Goal: Task Accomplishment & Management: Manage account settings

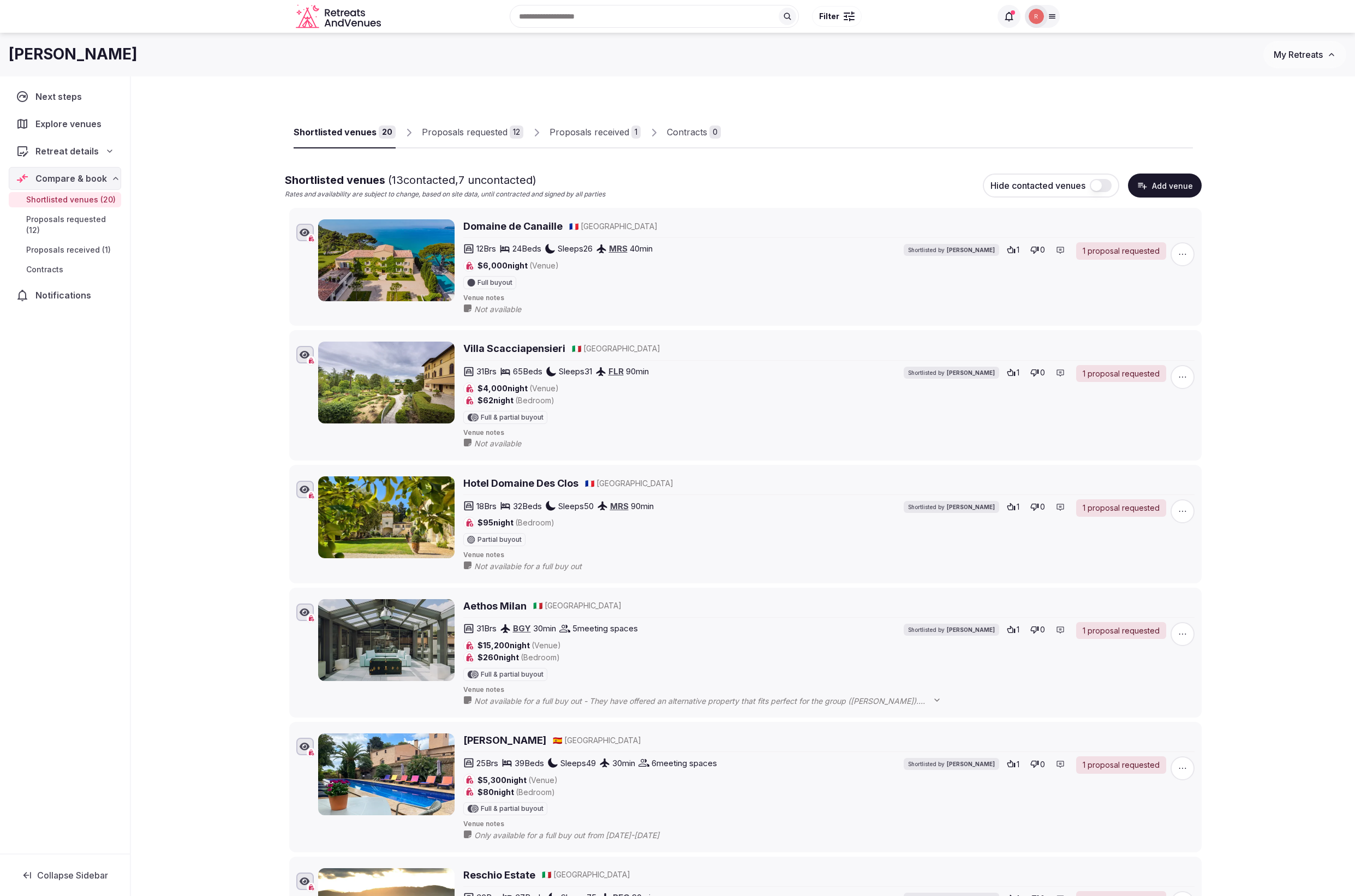
click at [600, 130] on div "Proposals received" at bounding box center [590, 132] width 79 height 13
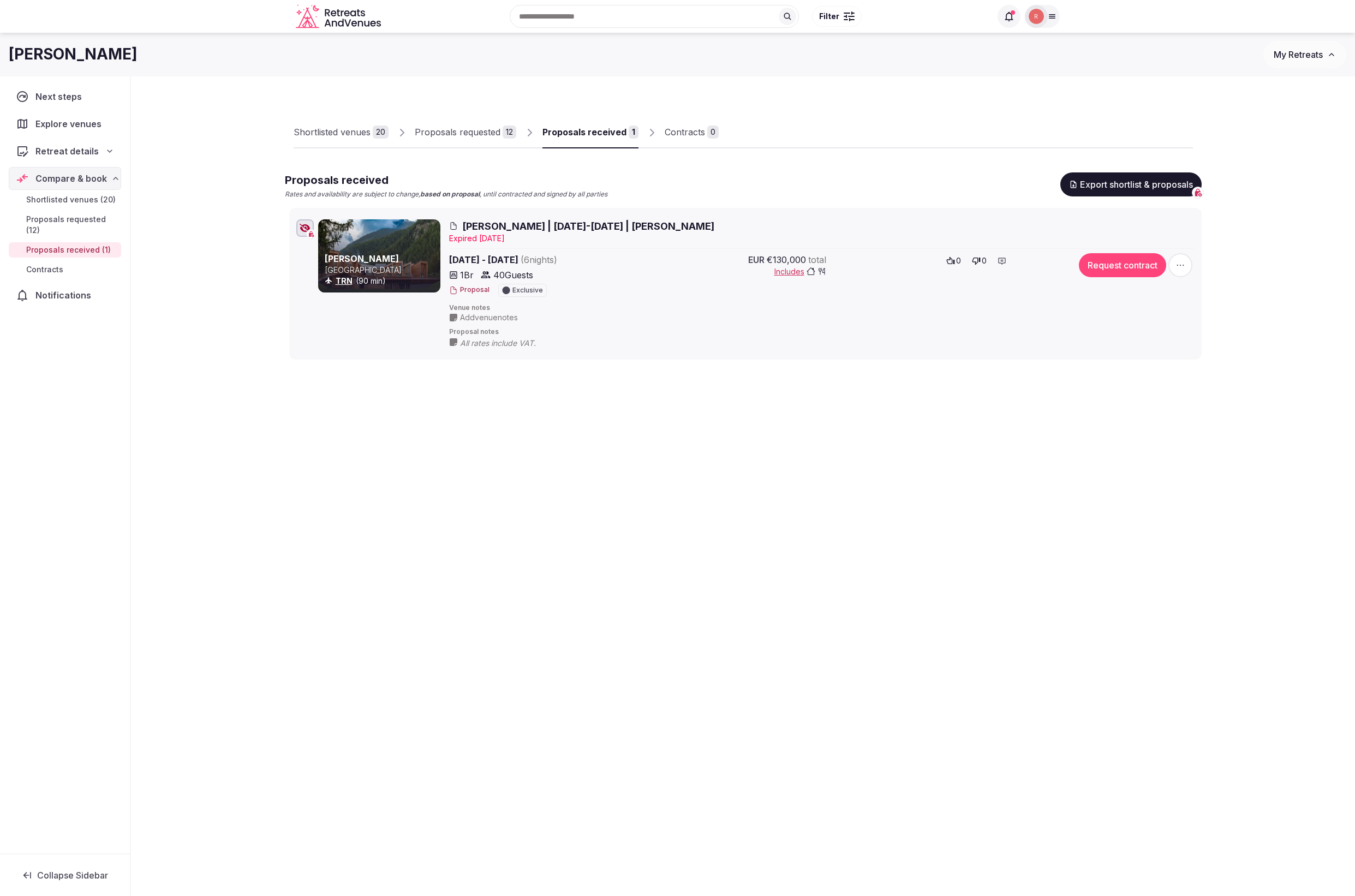
click at [481, 290] on button "Proposal" at bounding box center [469, 290] width 40 height 10
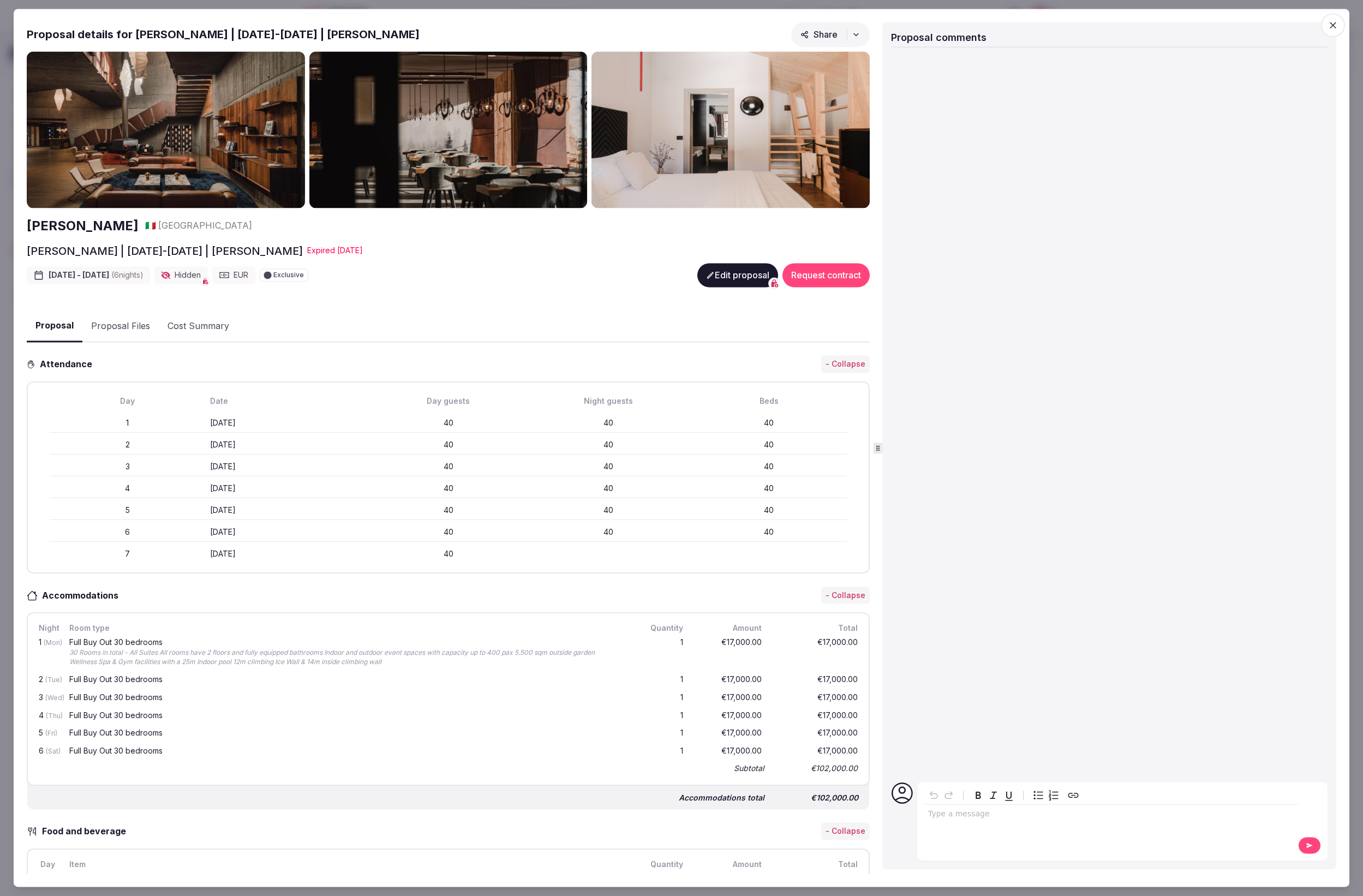
click at [729, 277] on button "Edit proposal" at bounding box center [738, 275] width 81 height 24
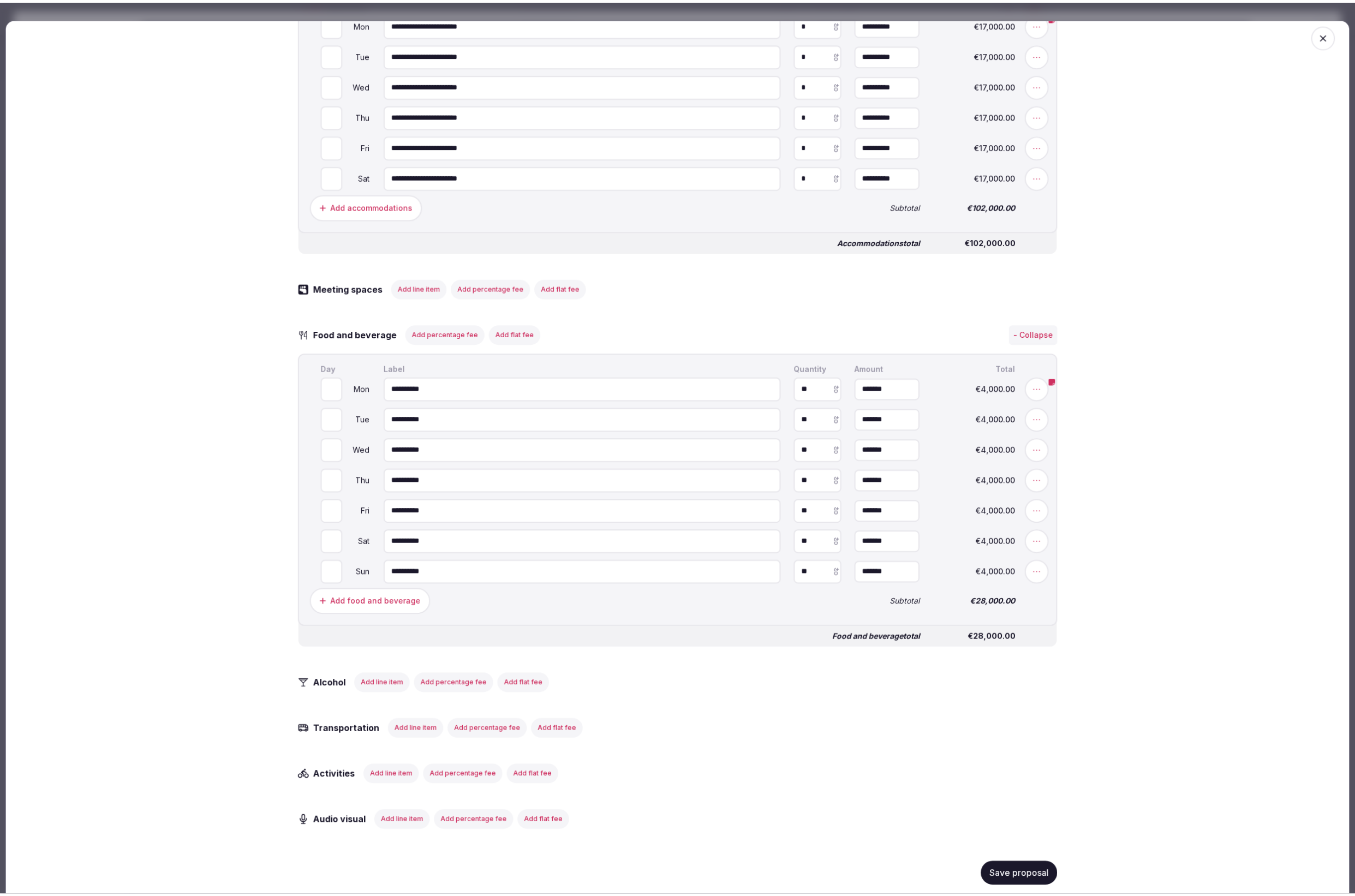
scroll to position [731, 0]
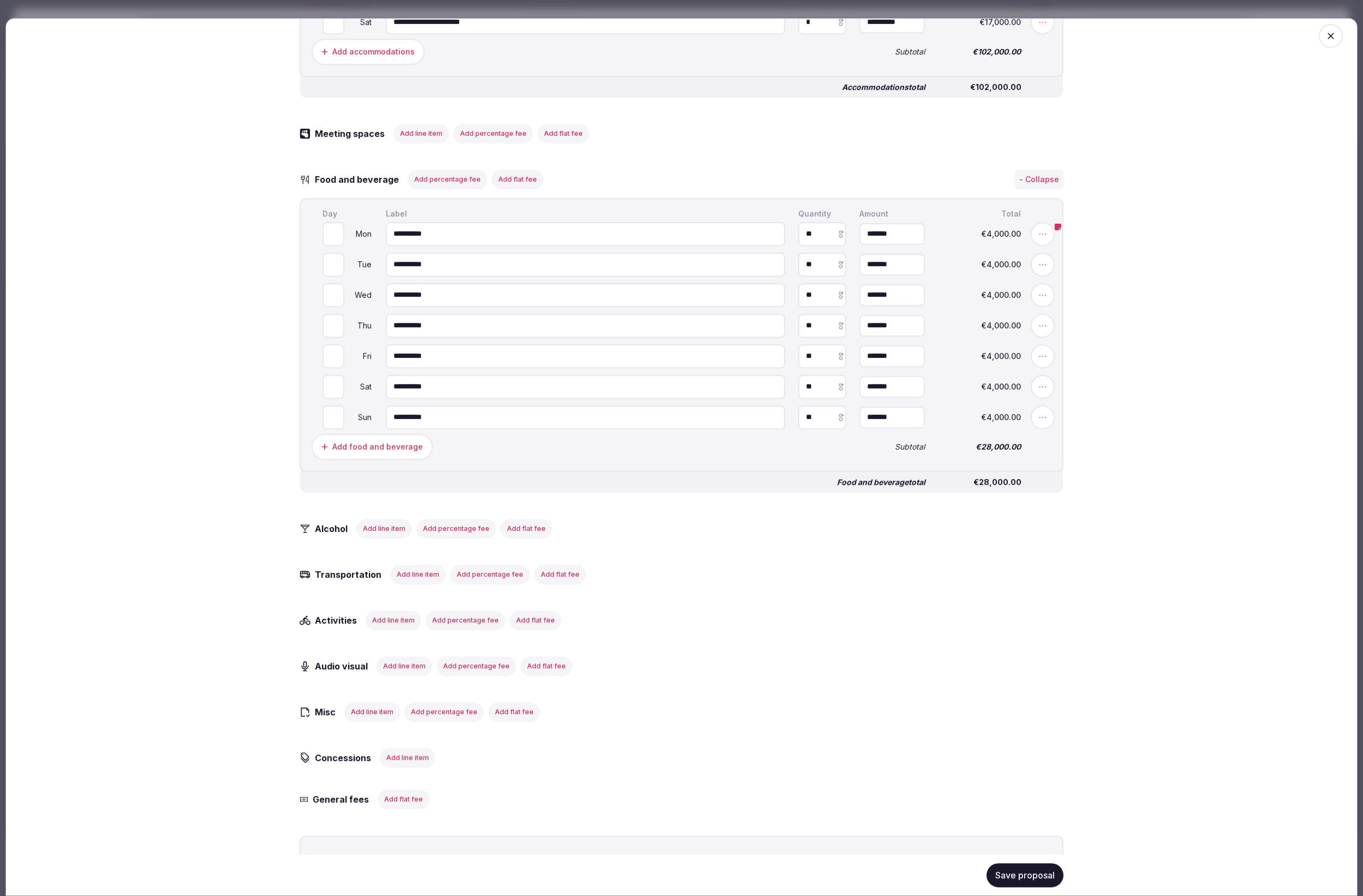
click at [375, 536] on button "Add line item" at bounding box center [384, 528] width 56 height 20
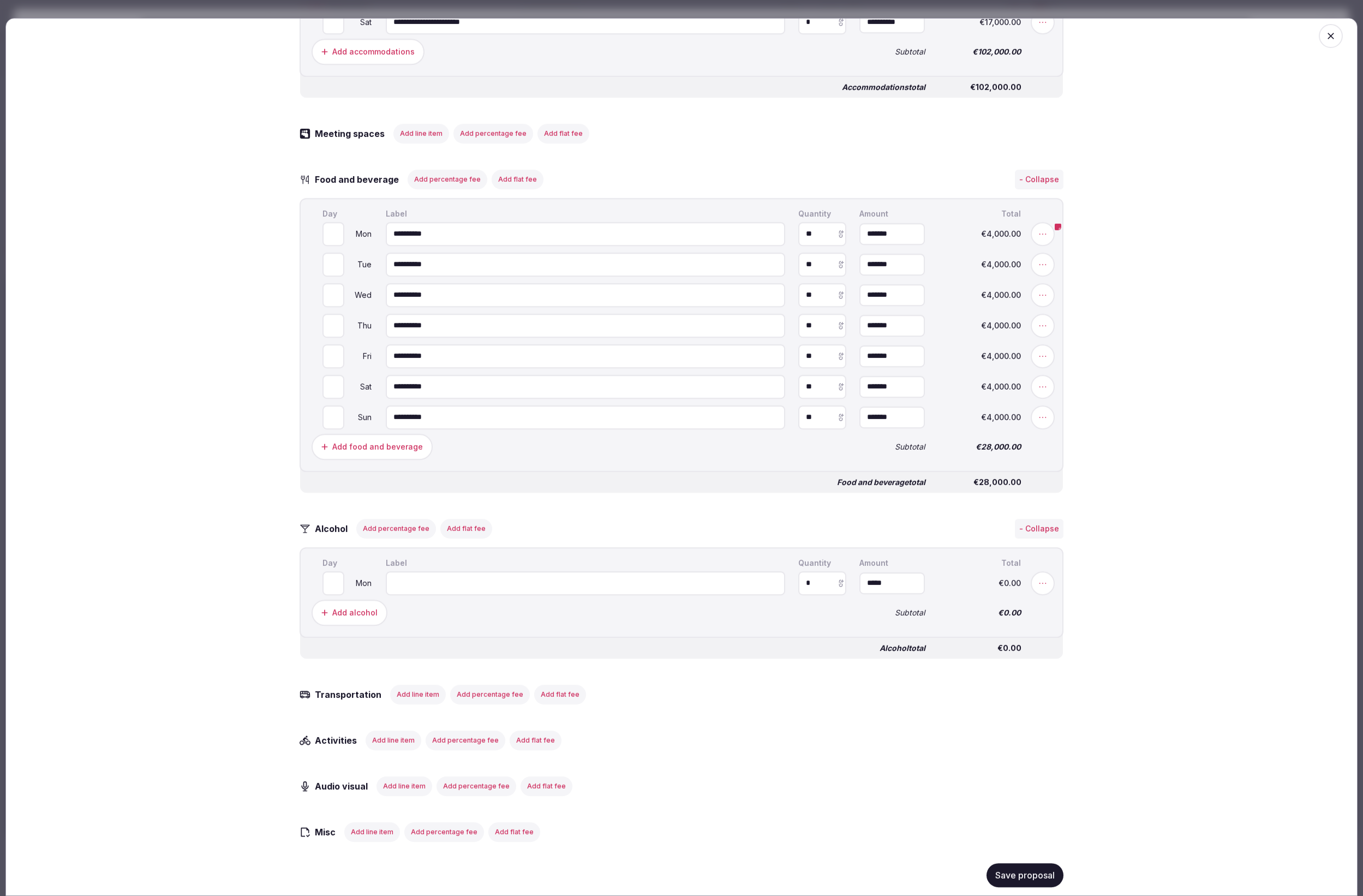
click at [1328, 35] on icon "button" at bounding box center [1331, 35] width 7 height 7
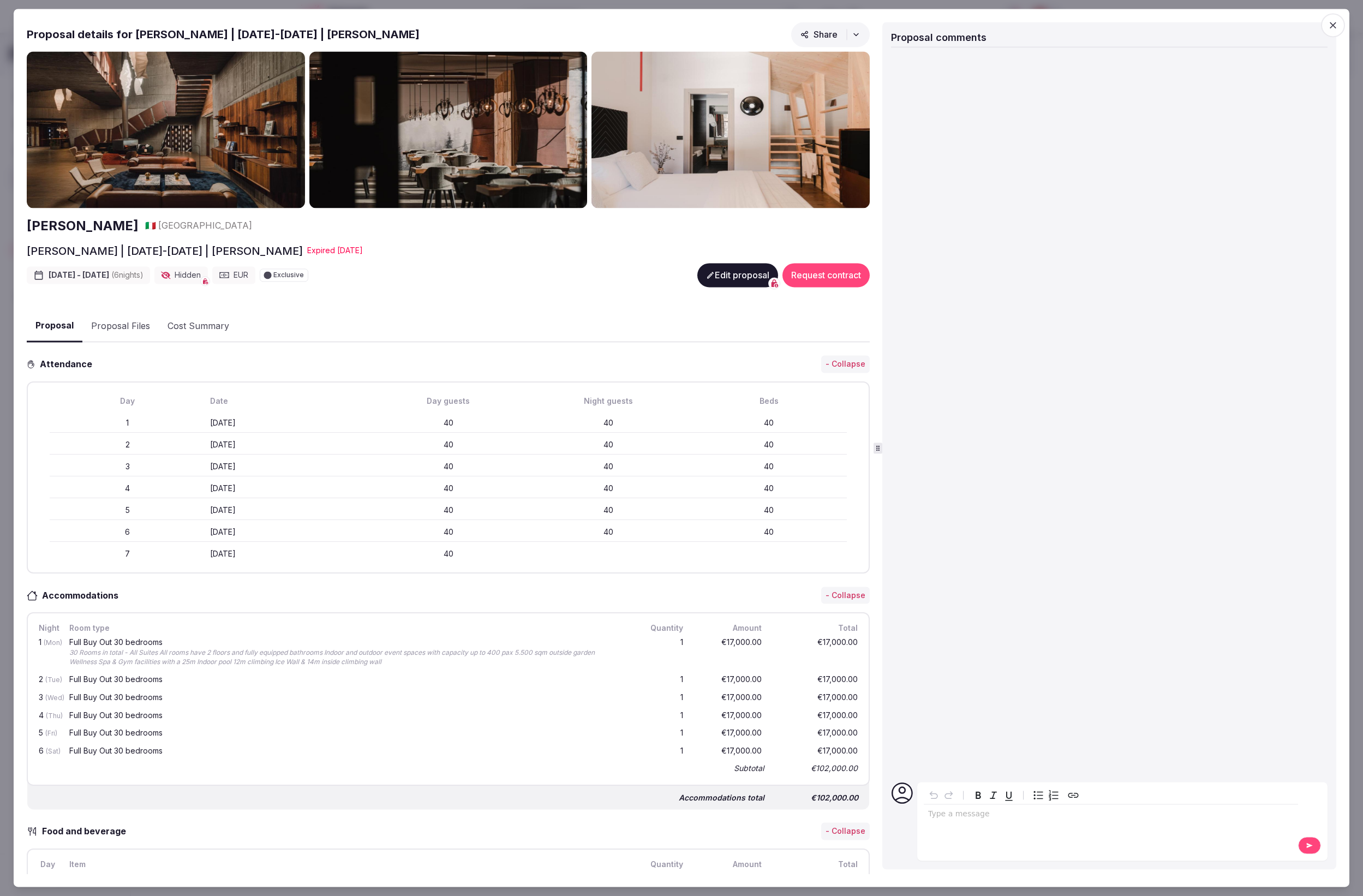
click at [1331, 24] on icon "button" at bounding box center [1333, 25] width 7 height 7
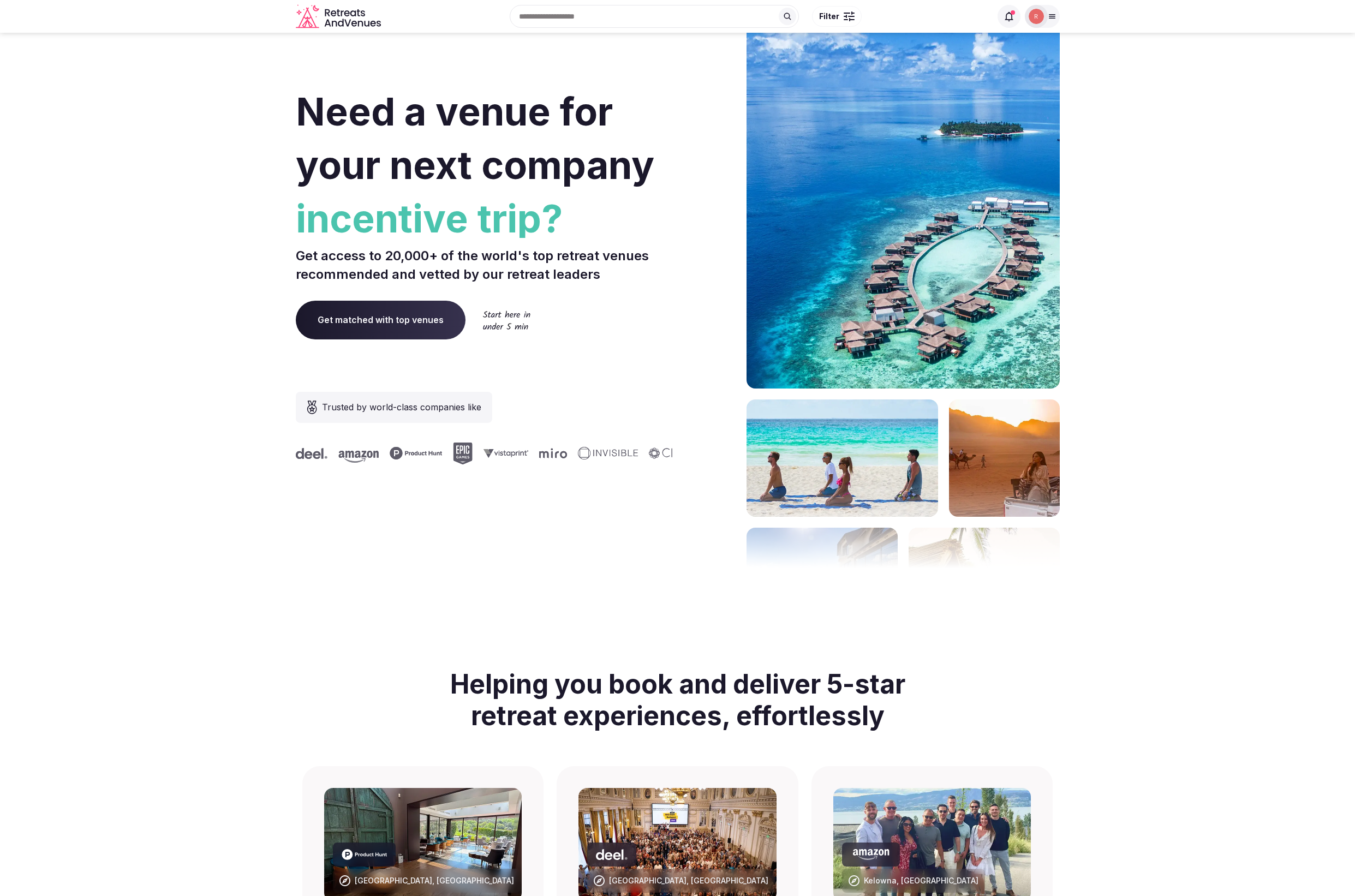
click at [1047, 23] on div at bounding box center [1042, 16] width 35 height 23
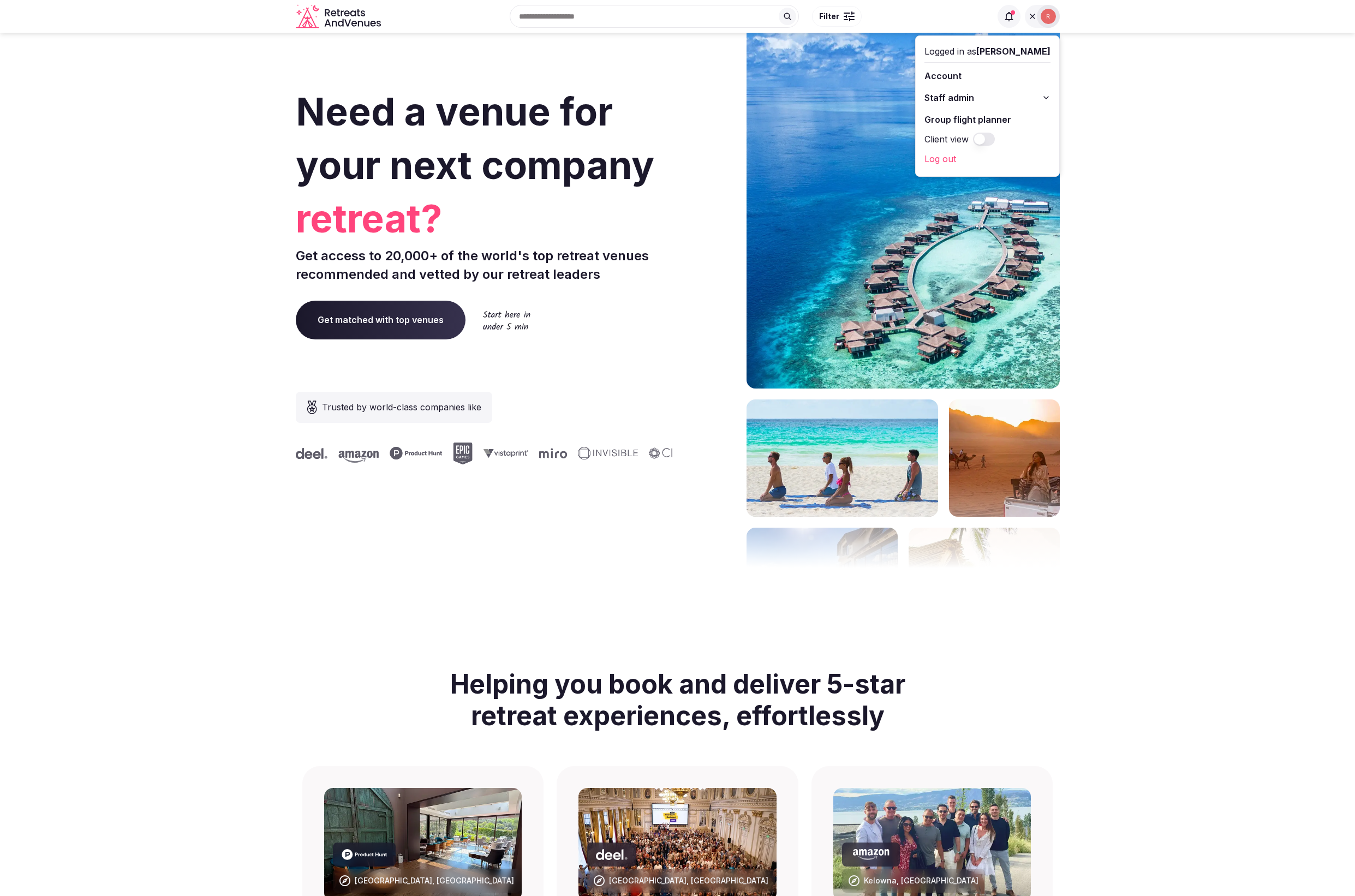
drag, startPoint x: 1262, startPoint y: 169, endPoint x: 1042, endPoint y: 191, distance: 221.1
click at [1262, 169] on section "Need a venue for your next company retreat? Get access to 20,000+ of the world'…" at bounding box center [677, 327] width 1355 height 658
drag, startPoint x: 1042, startPoint y: 21, endPoint x: 615, endPoint y: 274, distance: 496.3
click at [1042, 21] on img at bounding box center [1048, 16] width 15 height 15
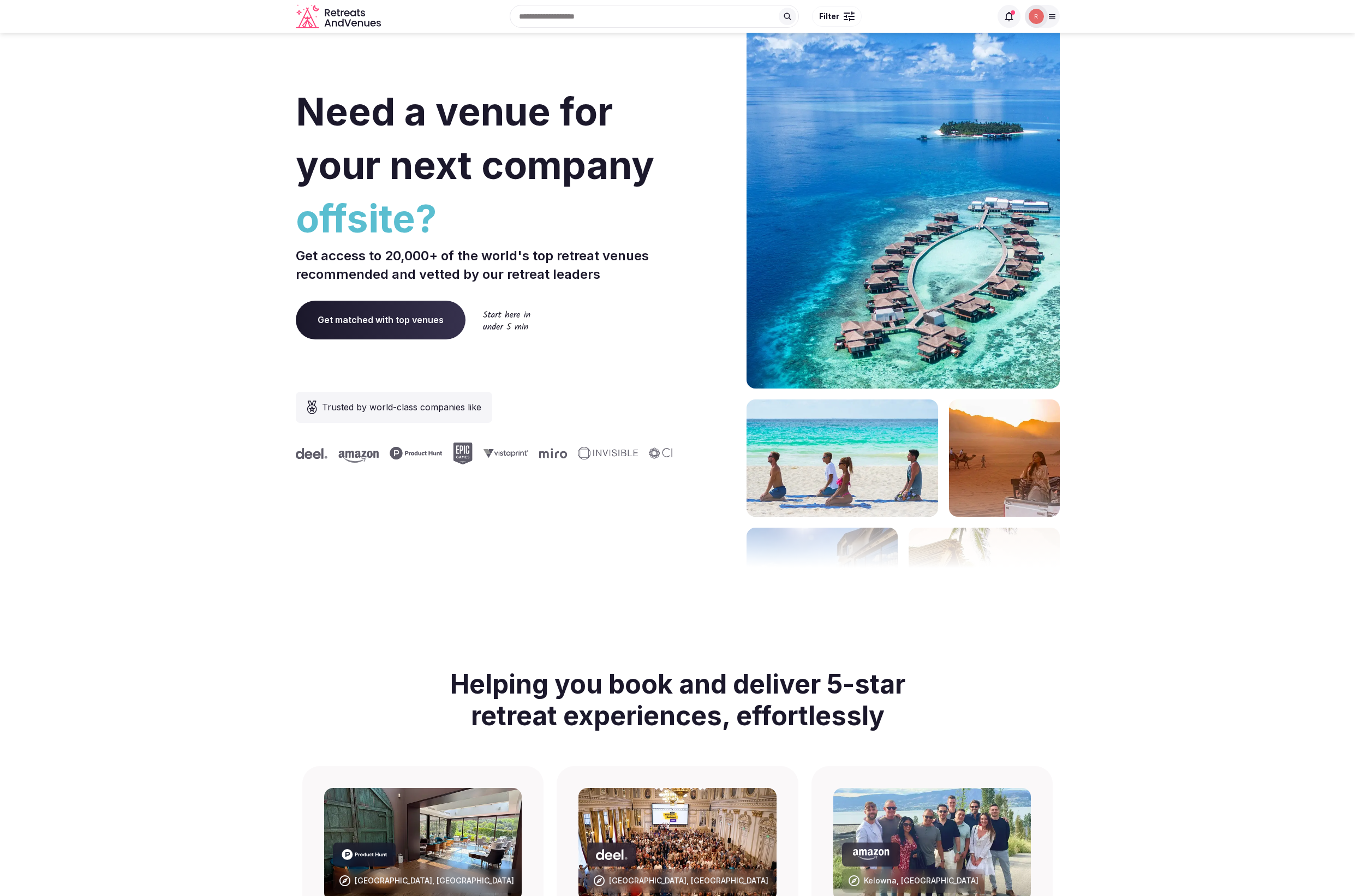
click at [349, 16] on icon "Retreats and Venues company logo" at bounding box center [339, 16] width 88 height 24
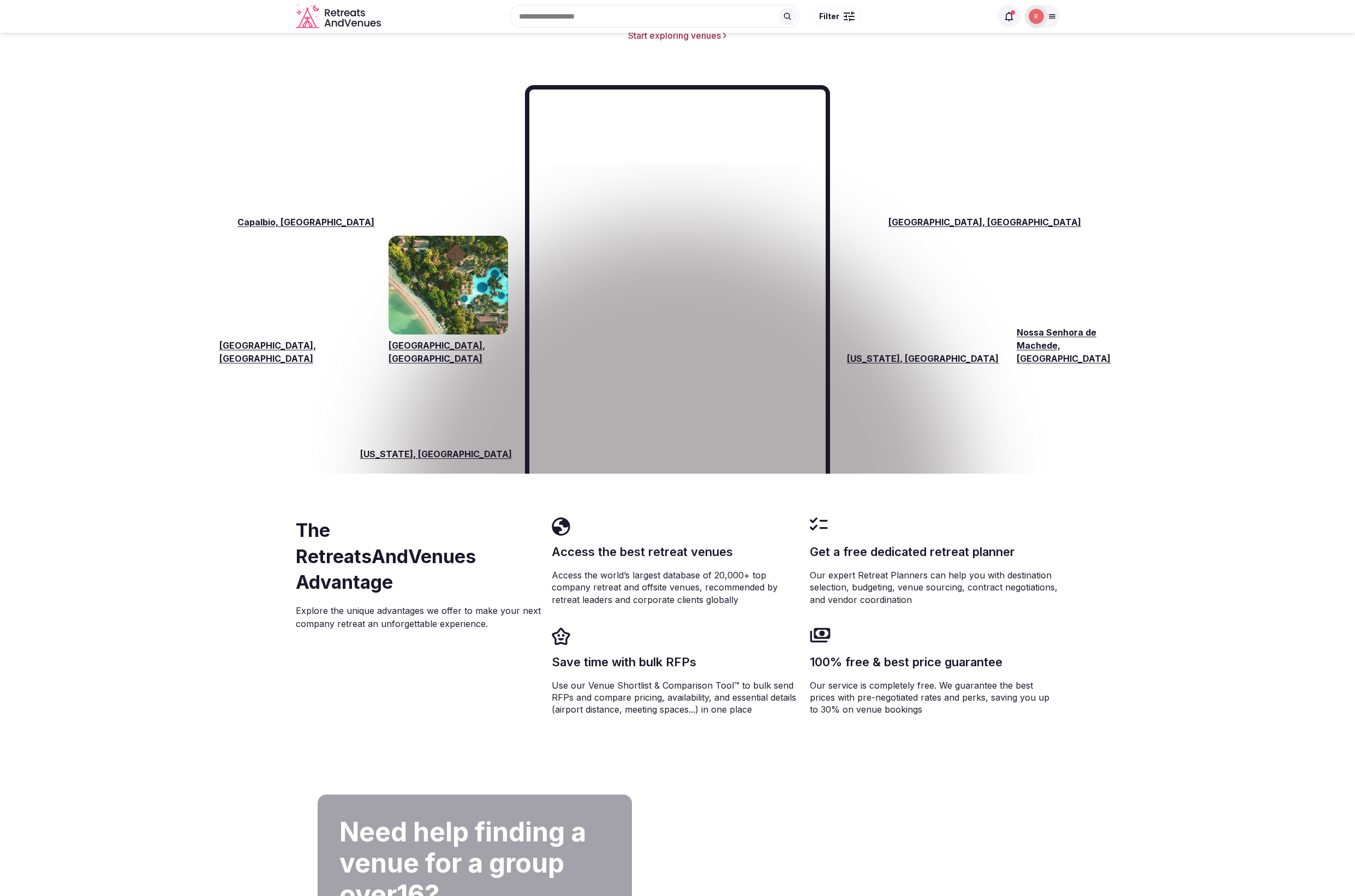
scroll to position [1542, 0]
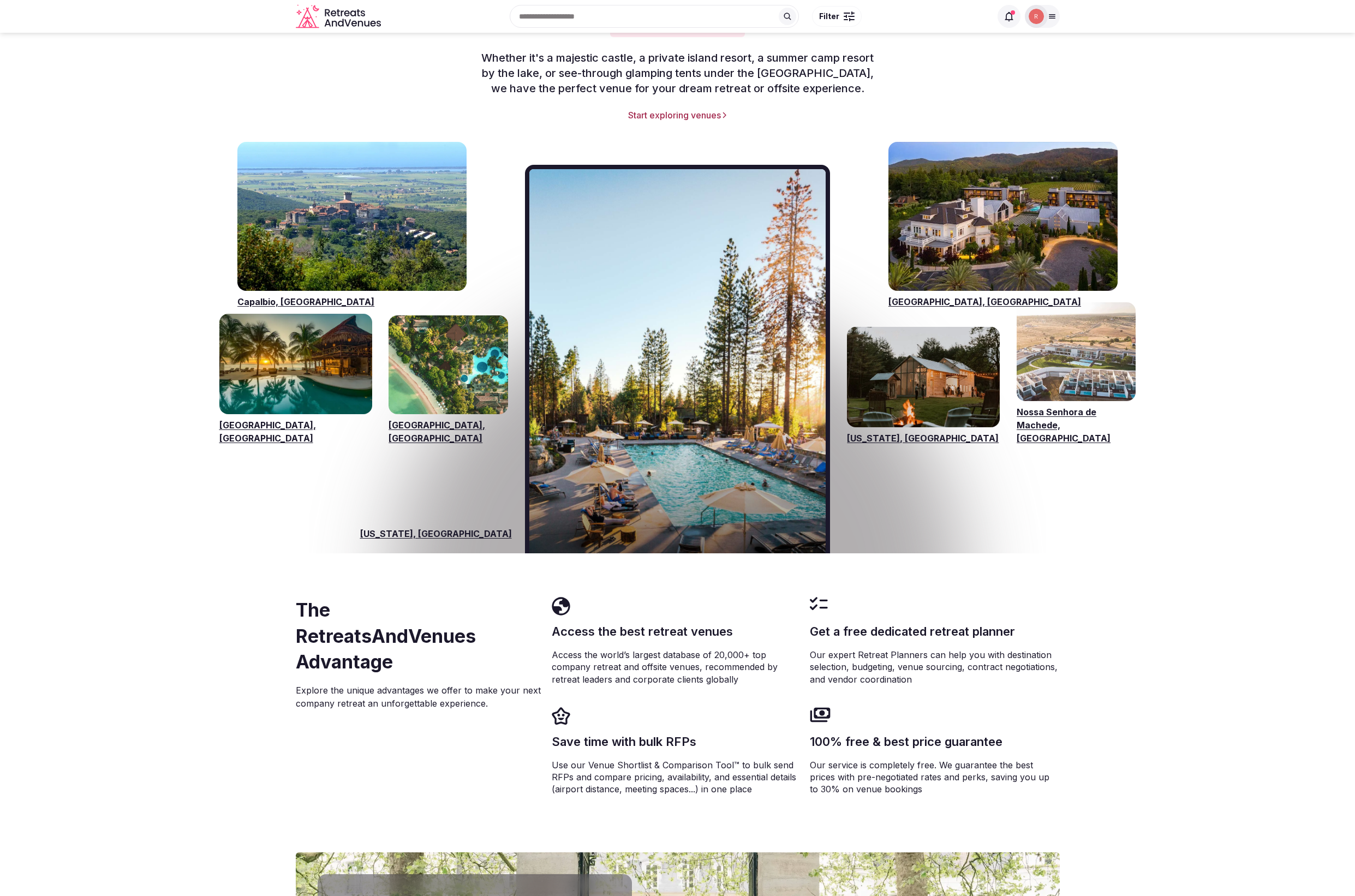
click at [436, 394] on link "Visit venues for Bali, Indonesia" at bounding box center [448, 364] width 119 height 98
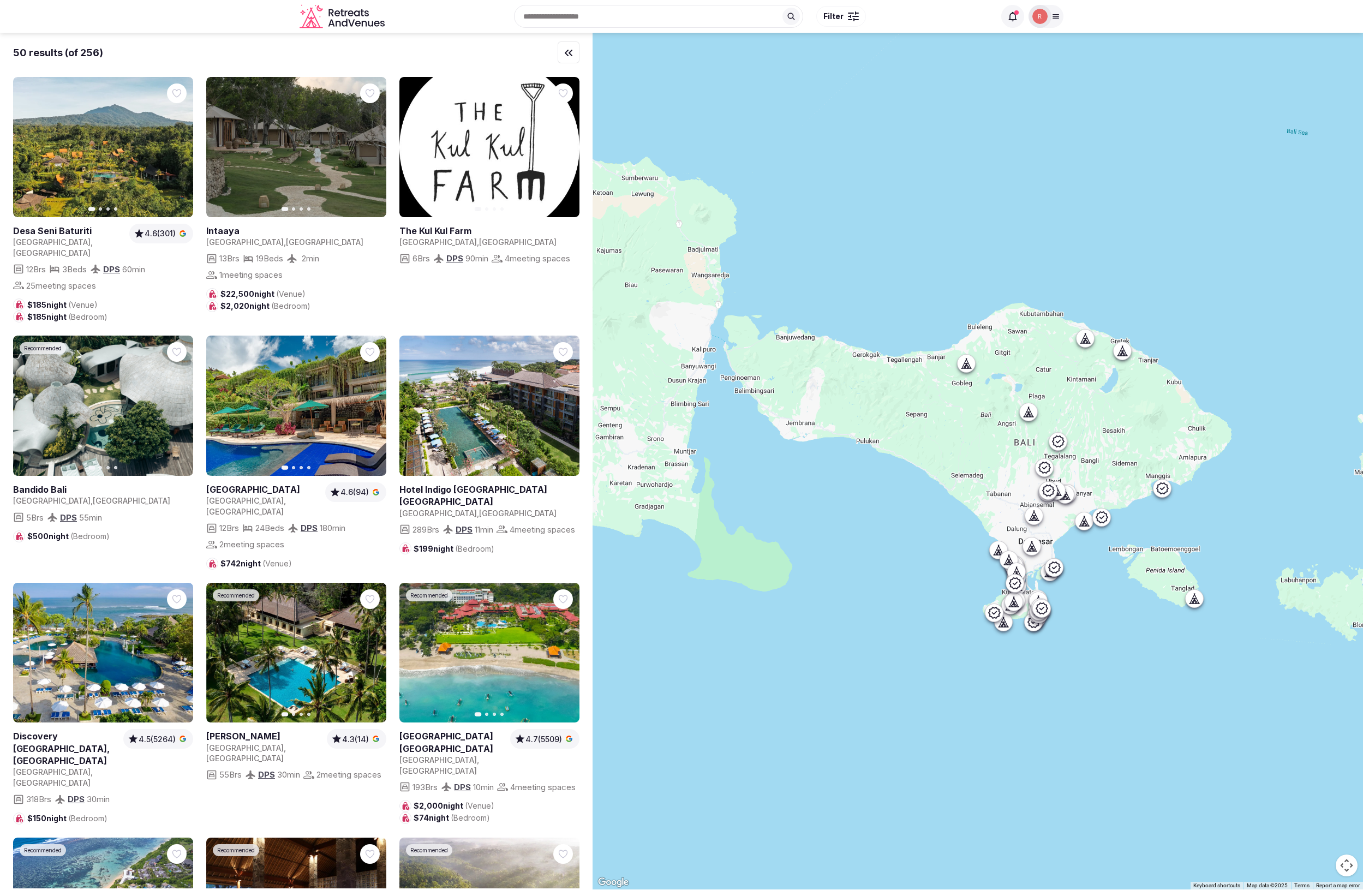
click at [1034, 415] on icon at bounding box center [1028, 411] width 11 height 11
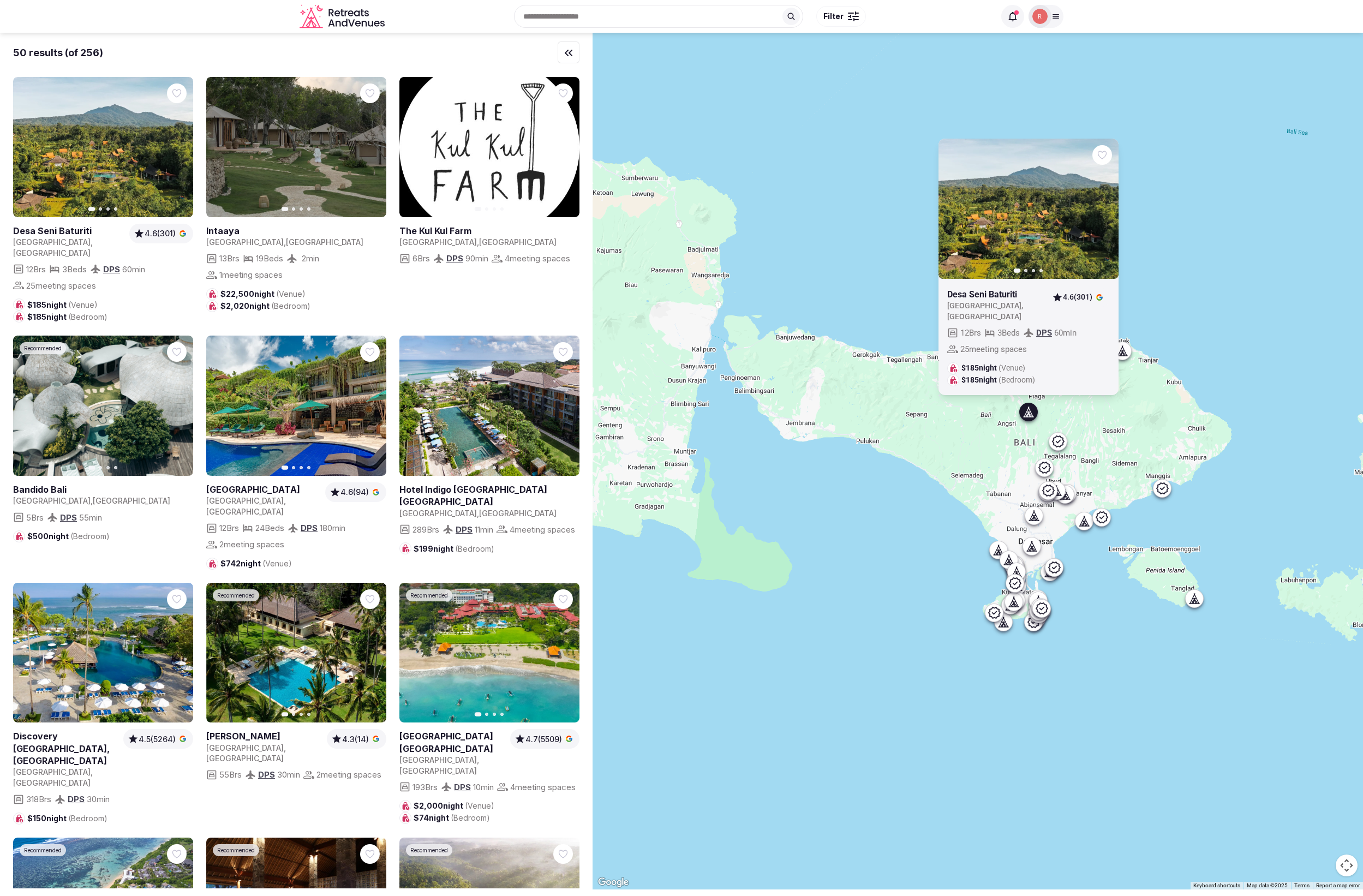
click at [1017, 227] on link at bounding box center [1029, 208] width 180 height 141
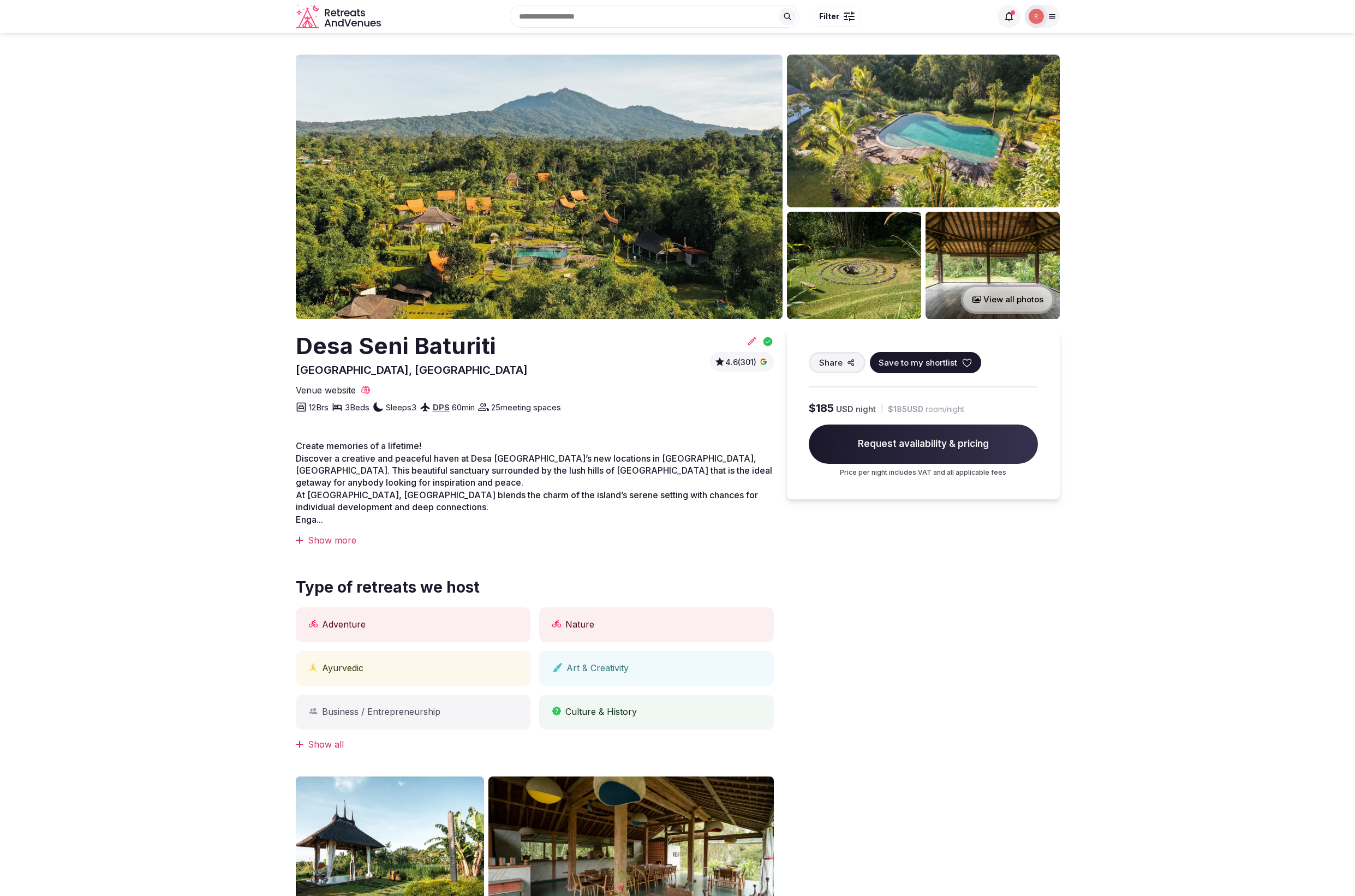
drag, startPoint x: 955, startPoint y: 630, endPoint x: 943, endPoint y: 577, distance: 54.3
click at [955, 630] on div "Share Save to my shortlist $185 USD night | $185 USD room/night Request availab…" at bounding box center [923, 754] width 273 height 847
click at [916, 366] on span "Save to my shortlist" at bounding box center [918, 363] width 79 height 12
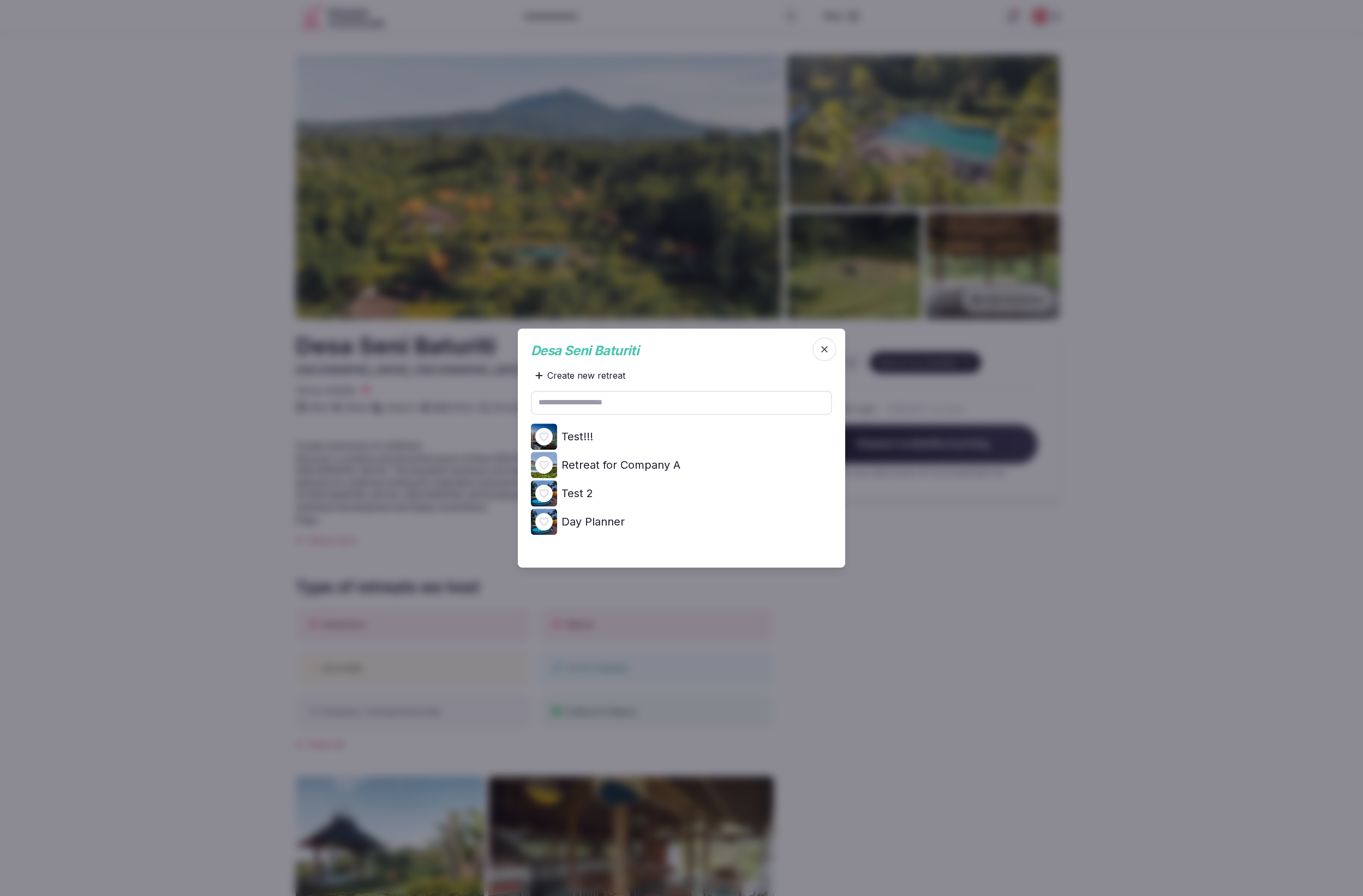
click at [682, 406] on input "text" at bounding box center [682, 402] width 301 height 24
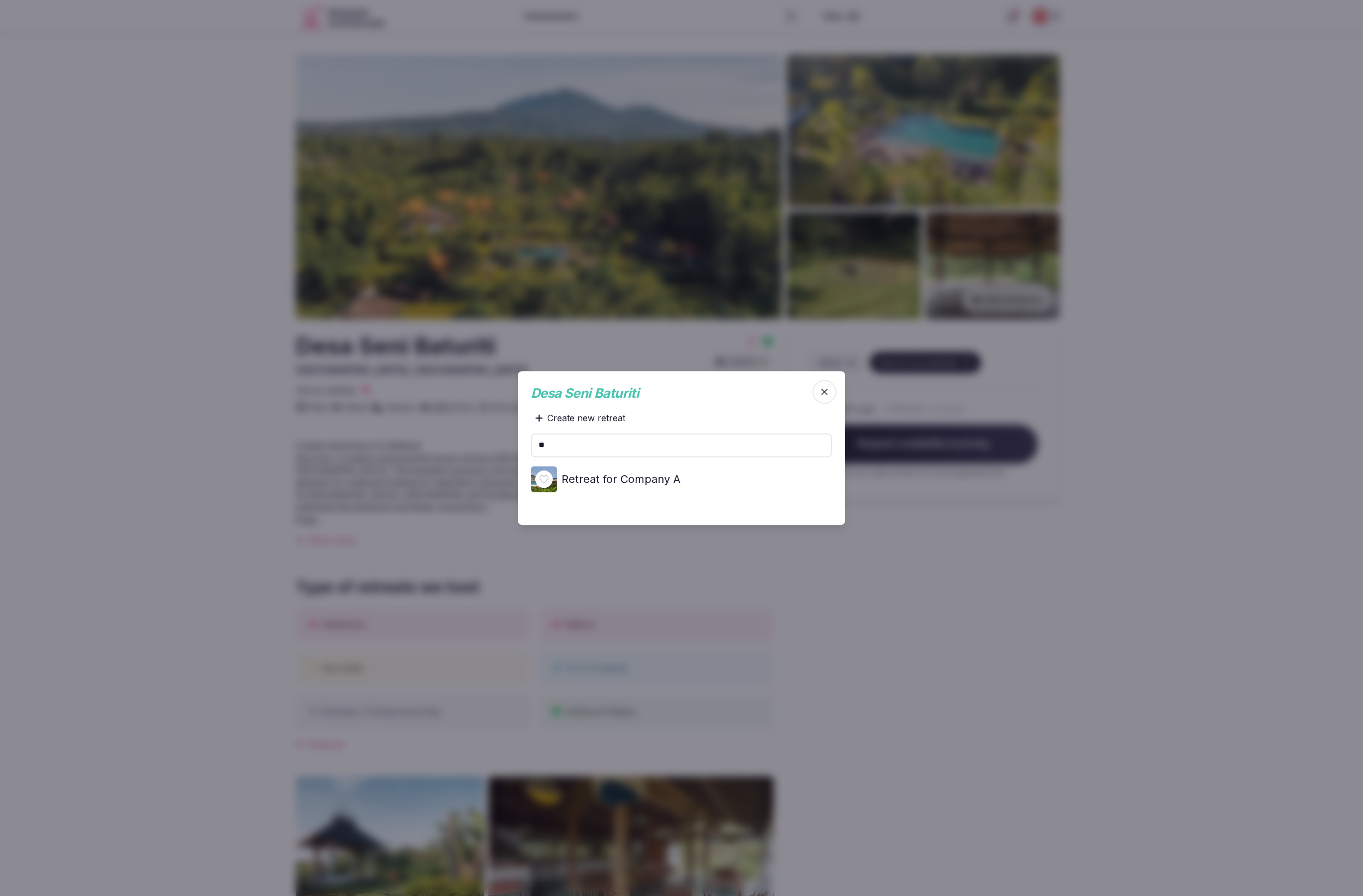
type input "*"
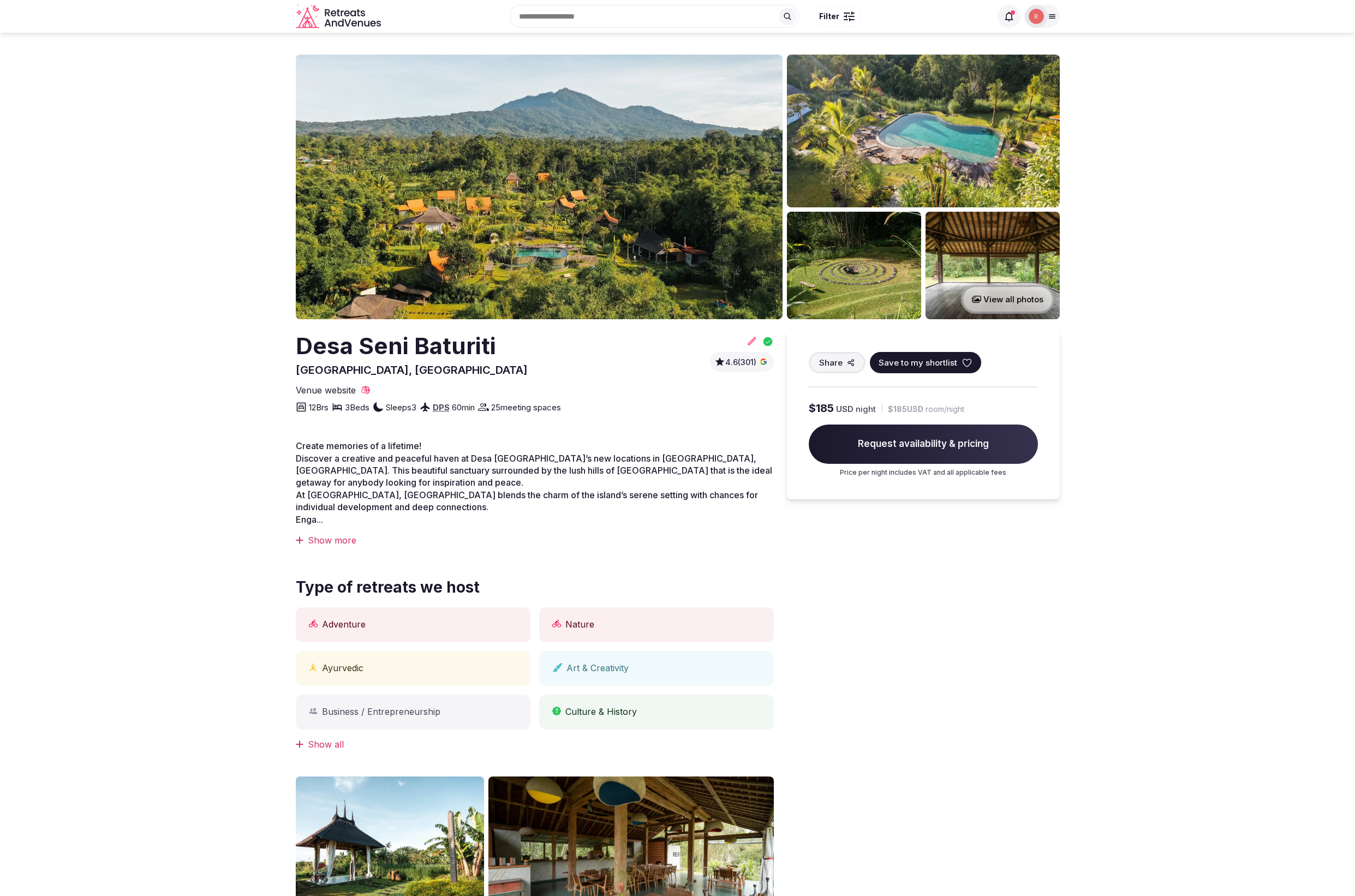
click at [954, 586] on div "Share Save to my shortlist $185 USD night | $185 USD room/night Request availab…" at bounding box center [923, 754] width 273 height 847
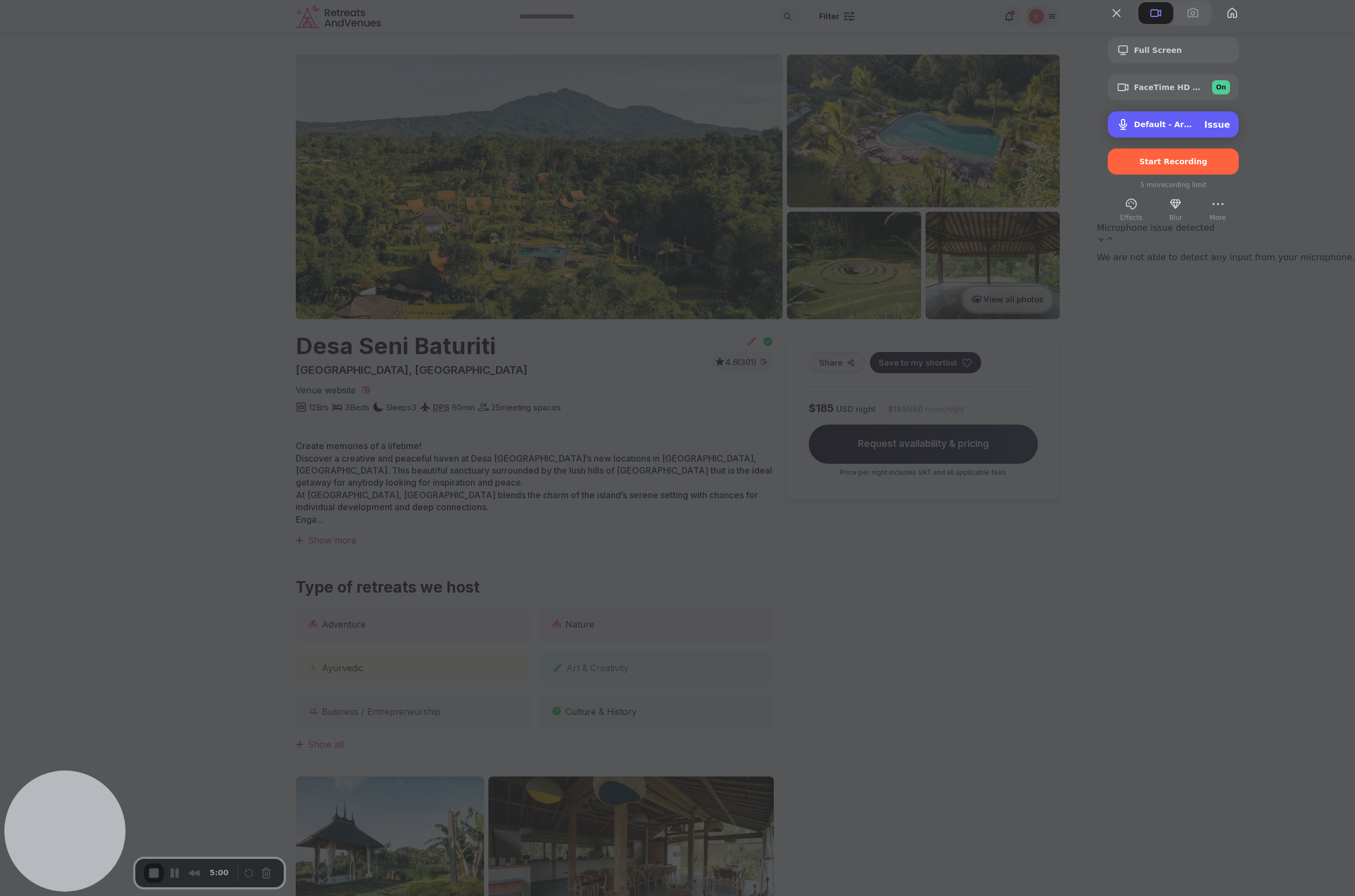
click at [1196, 129] on span "Default - Arctis Nova Pro Wireless (Bluetooth)" at bounding box center [1165, 124] width 62 height 9
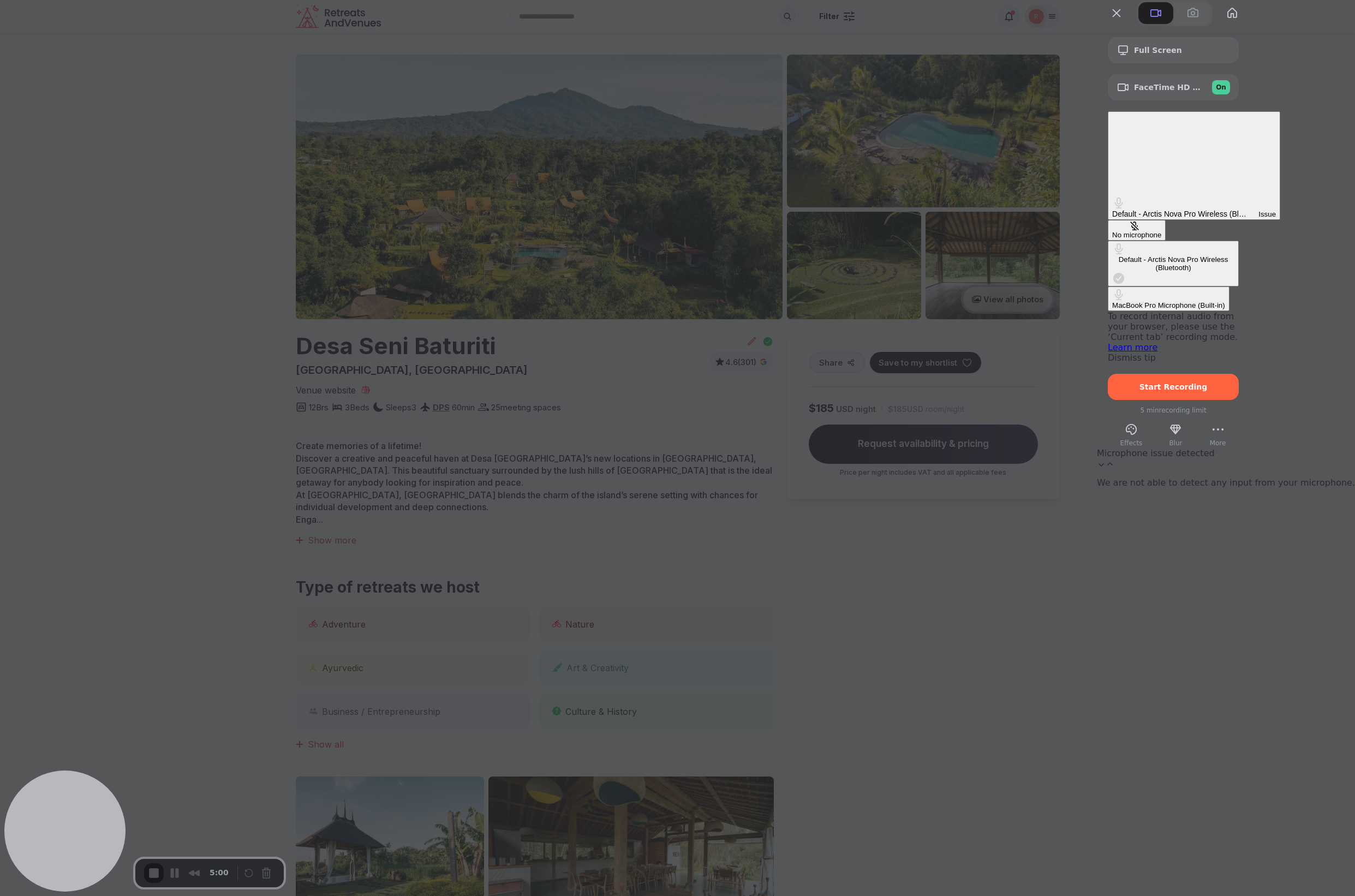
drag, startPoint x: 1223, startPoint y: 427, endPoint x: 1225, endPoint y: 405, distance: 22.1
click at [1223, 427] on div at bounding box center [677, 448] width 1355 height 896
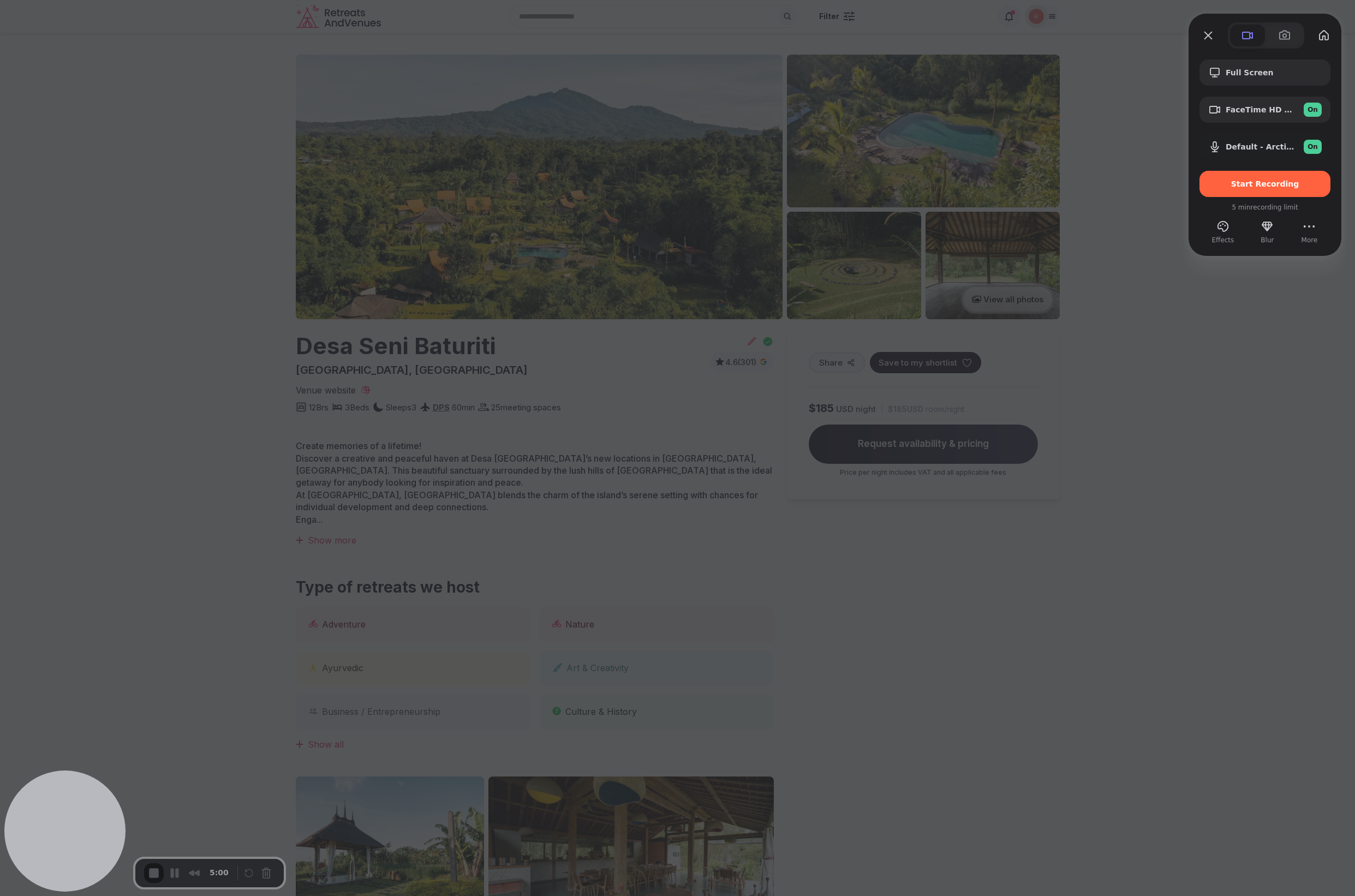
click at [1264, 187] on span "Start Recording" at bounding box center [1265, 184] width 68 height 9
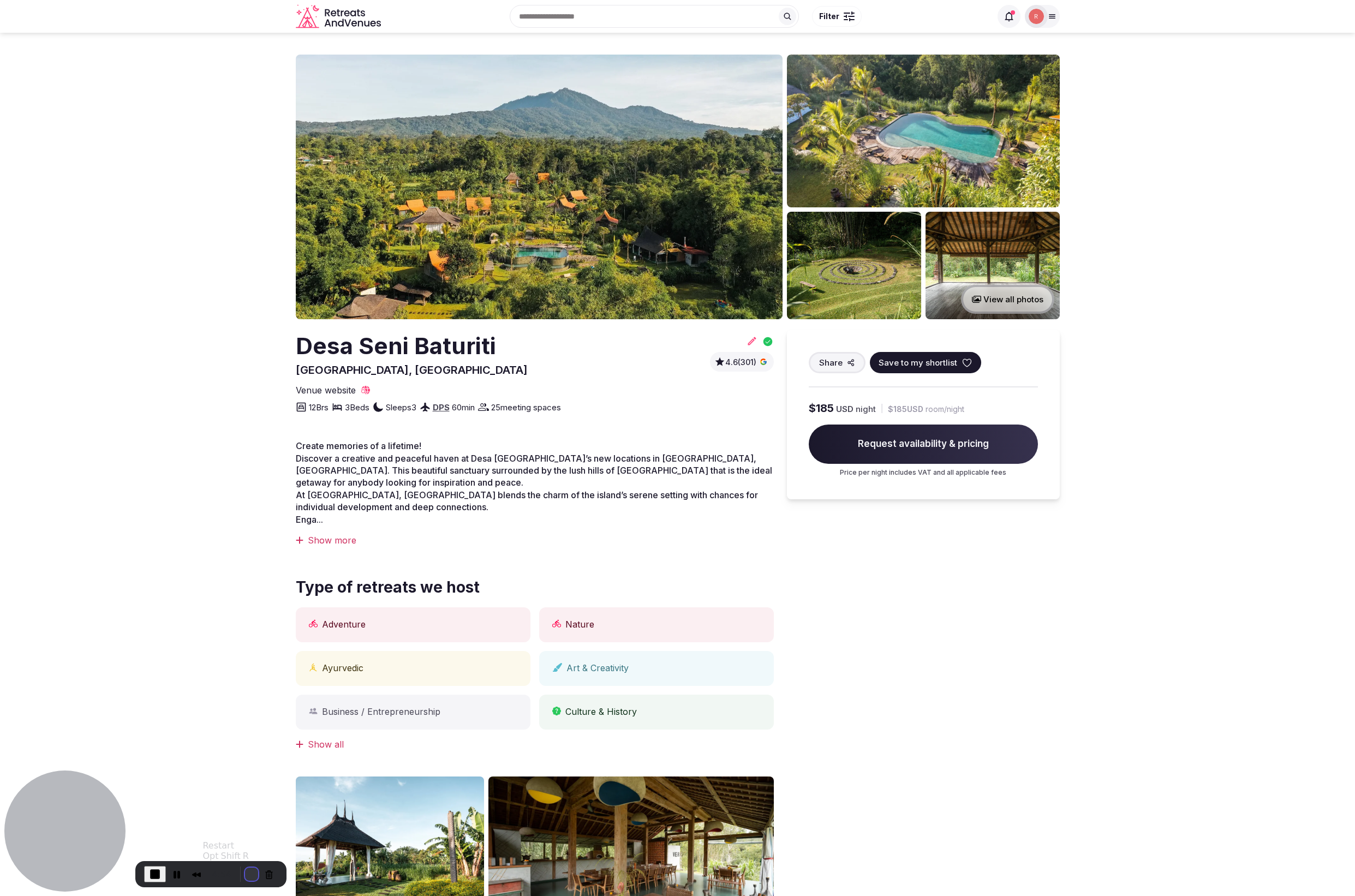
click at [250, 873] on button "Restart Recording" at bounding box center [252, 874] width 13 height 13
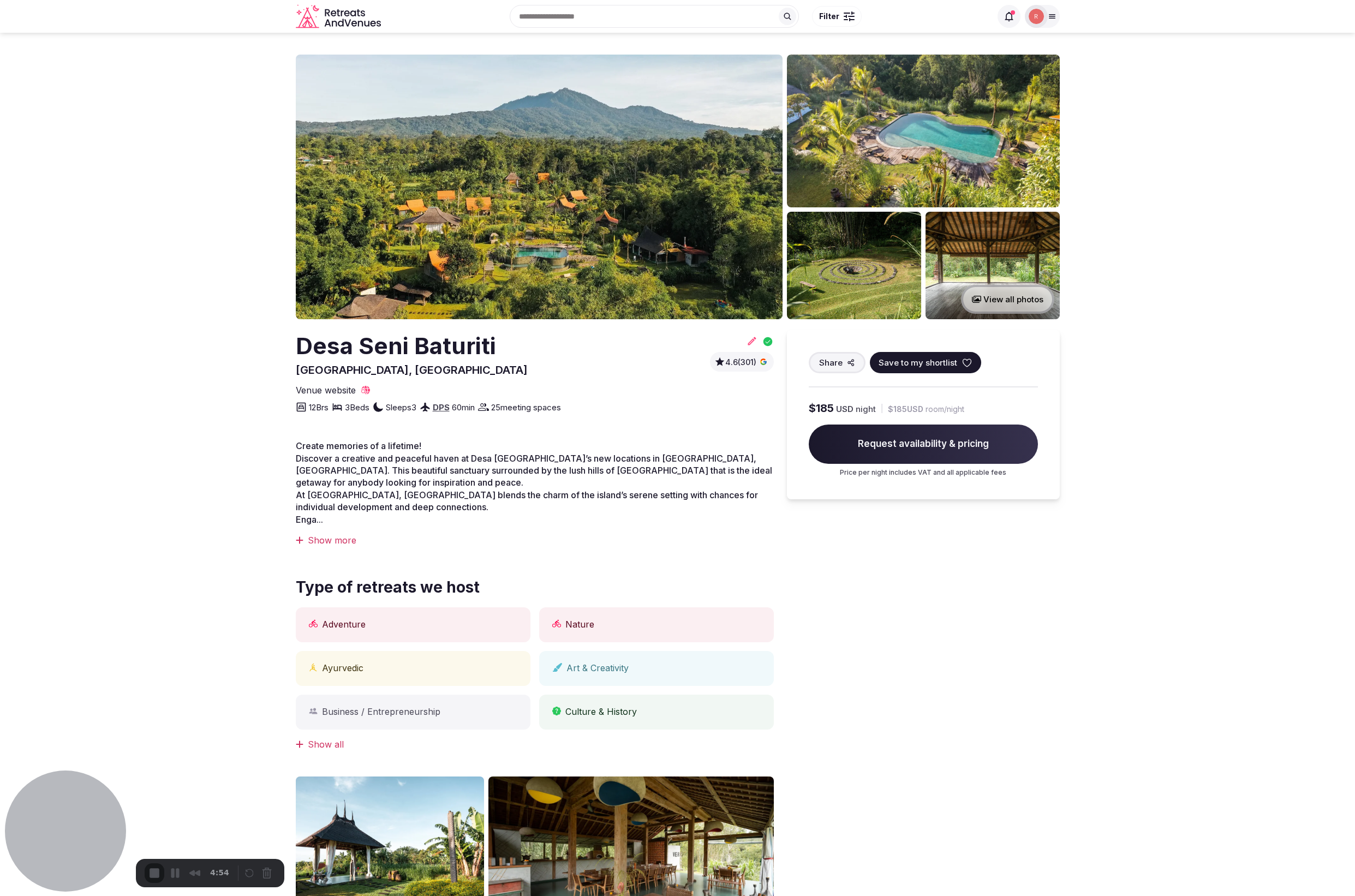
click at [683, 895] on div "Skip" at bounding box center [677, 911] width 1355 height 10
click at [254, 876] on button "Restart Recording" at bounding box center [252, 874] width 13 height 13
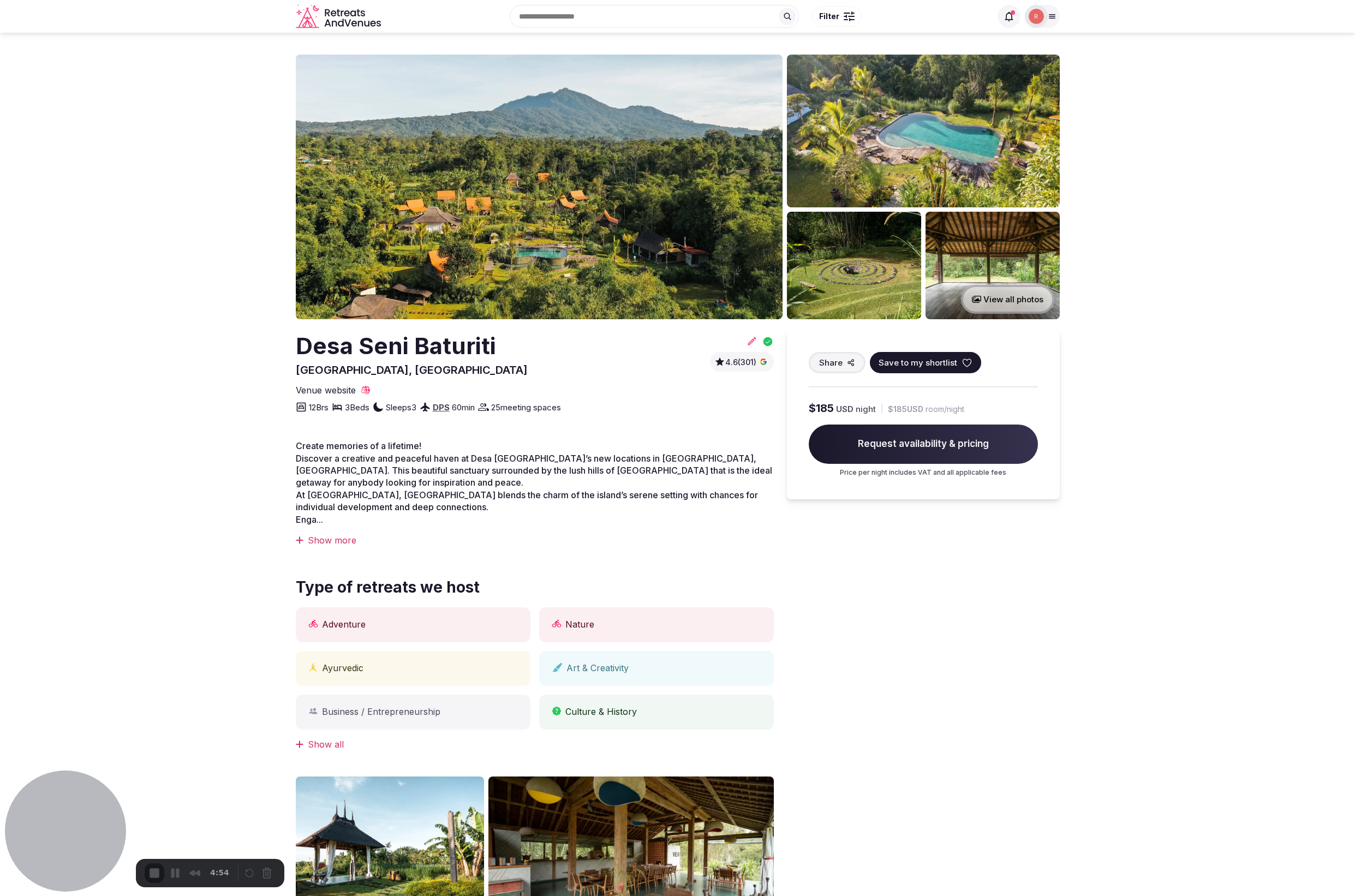
click at [679, 895] on div "Skip" at bounding box center [677, 911] width 1355 height 10
click at [911, 363] on span "Save to my shortlist" at bounding box center [918, 363] width 79 height 12
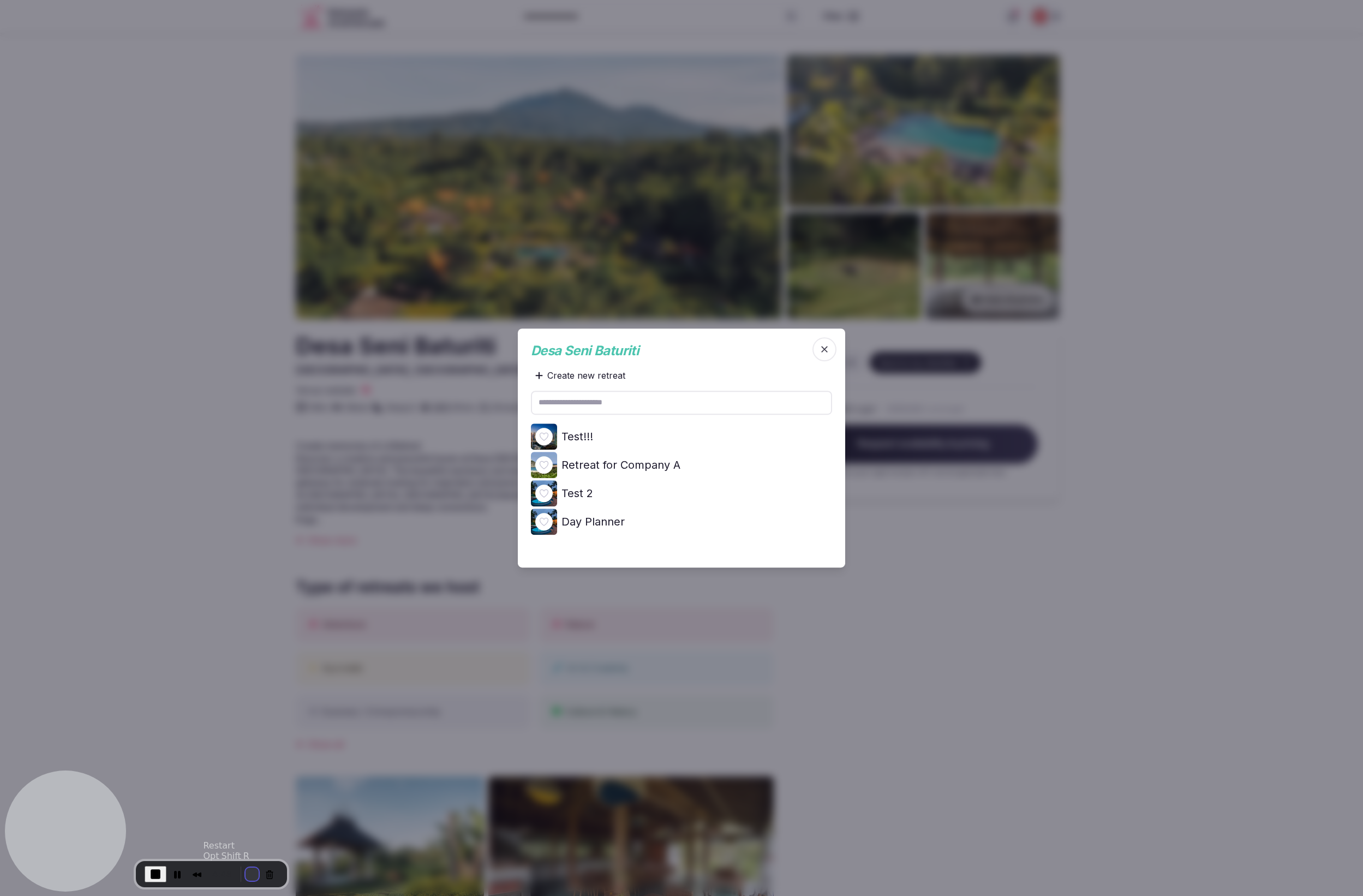
click at [248, 873] on button "Restart Recording" at bounding box center [252, 874] width 13 height 13
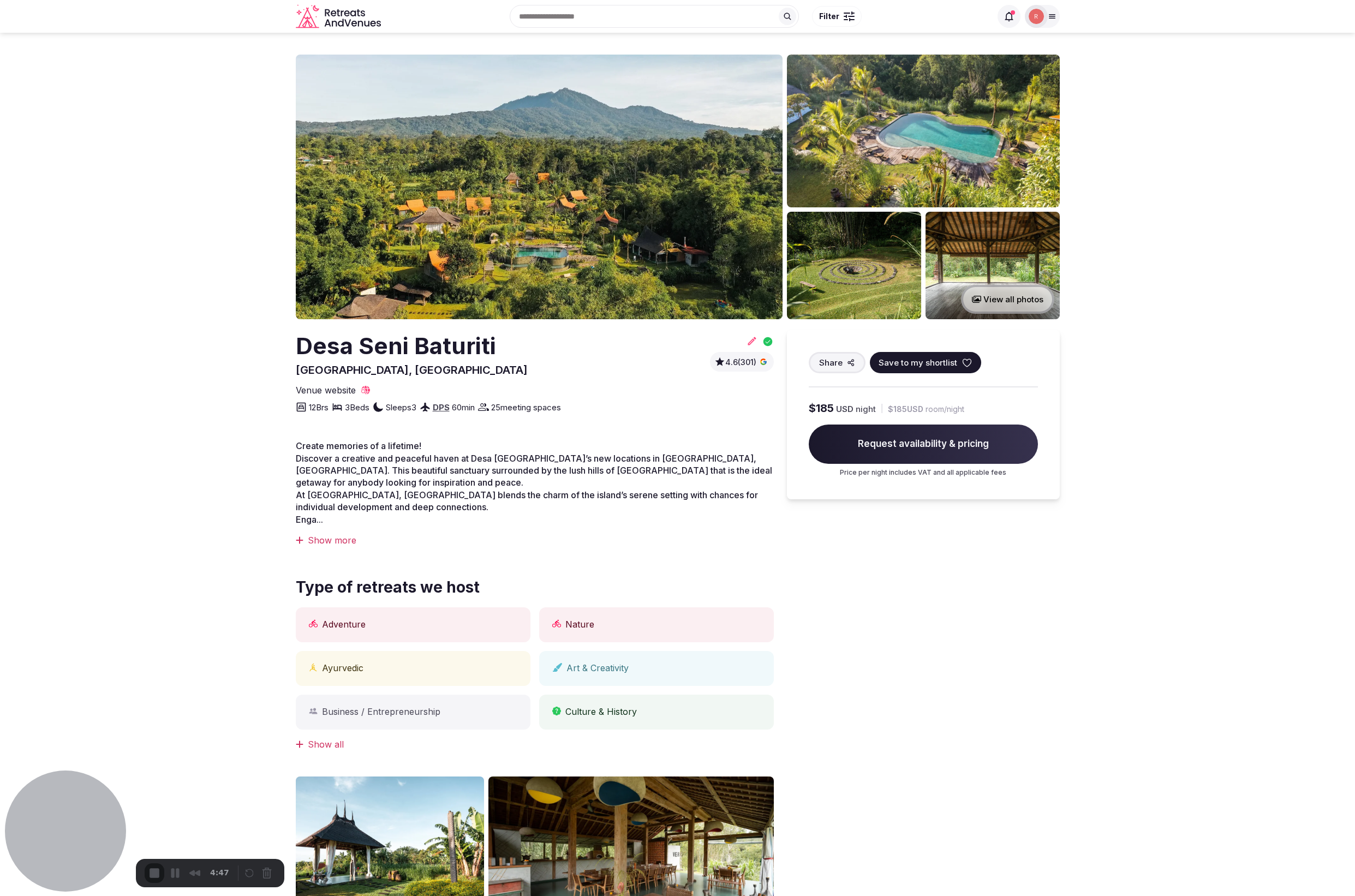
click at [687, 895] on div at bounding box center [677, 896] width 1355 height 0
drag, startPoint x: 677, startPoint y: 356, endPoint x: 685, endPoint y: 359, distance: 8.5
click at [677, 895] on div "Skip" at bounding box center [677, 911] width 1355 height 10
click at [248, 872] on button "Restart Recording" at bounding box center [252, 874] width 13 height 13
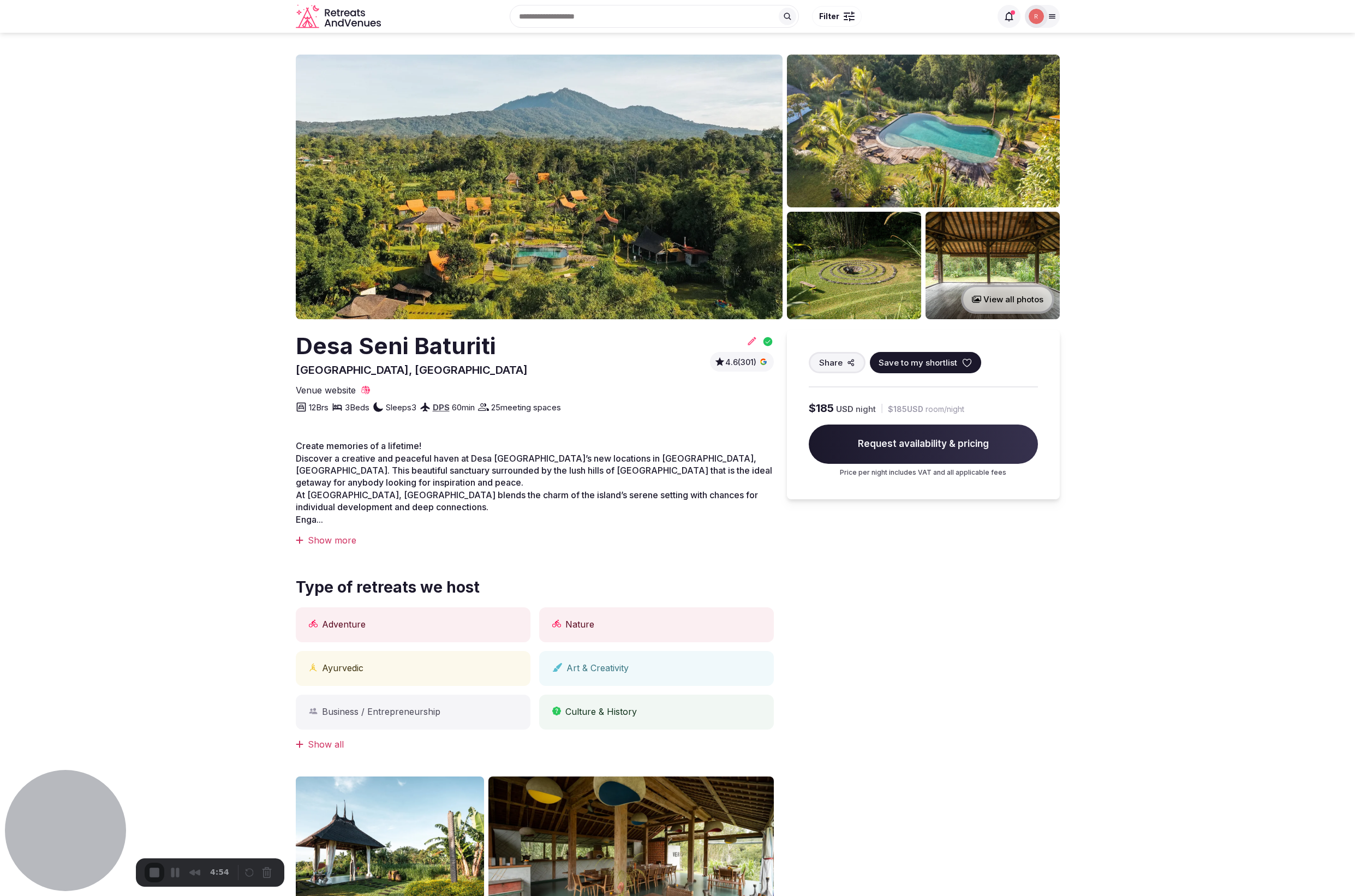
click at [687, 895] on div at bounding box center [677, 896] width 1355 height 0
click at [682, 895] on div "Skip" at bounding box center [677, 911] width 1355 height 10
click at [246, 873] on button "Restart Recording" at bounding box center [252, 873] width 13 height 13
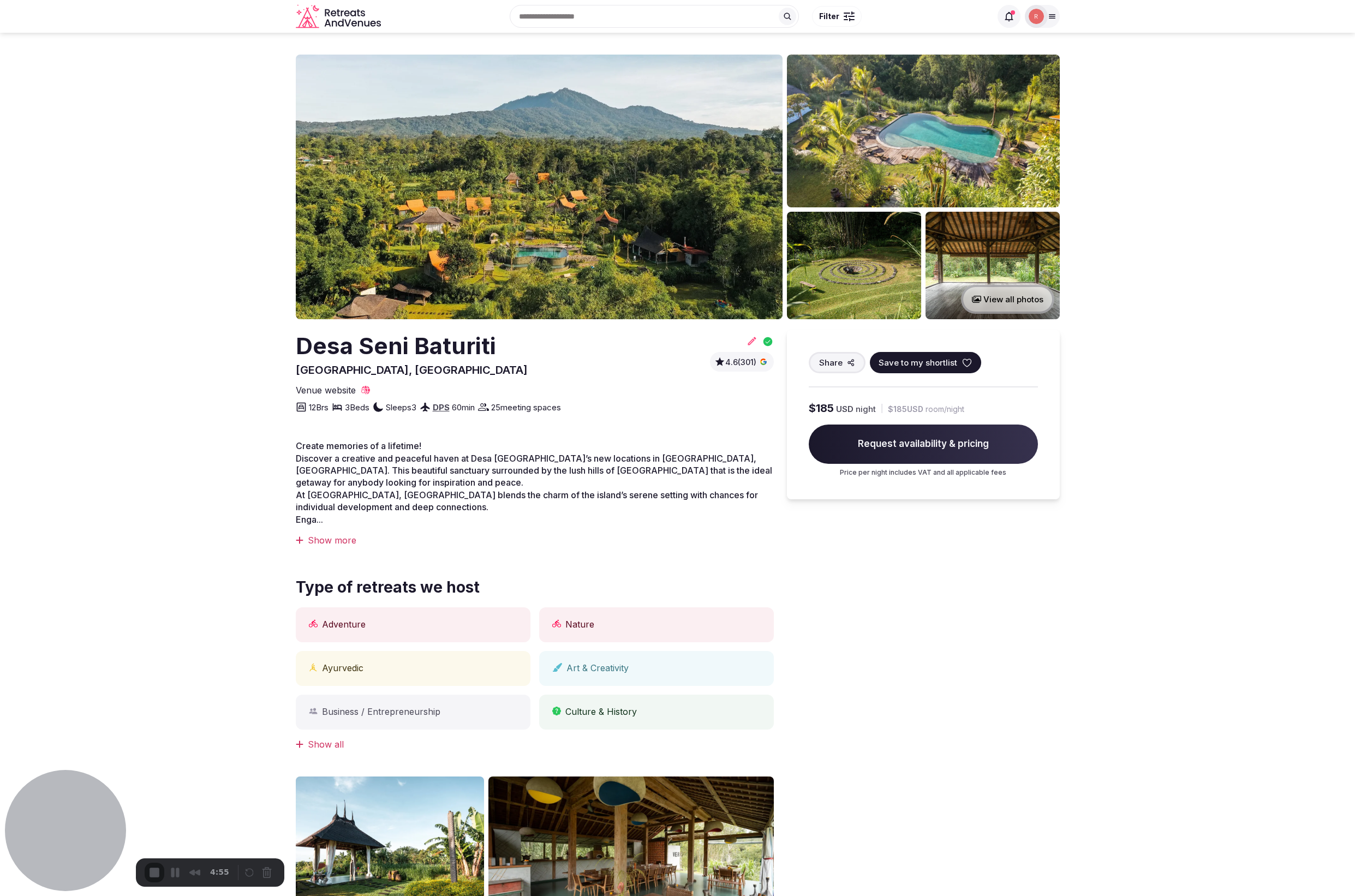
click at [683, 895] on div "Skip" at bounding box center [677, 911] width 1355 height 10
click at [250, 872] on button "Restart Recording" at bounding box center [252, 873] width 13 height 13
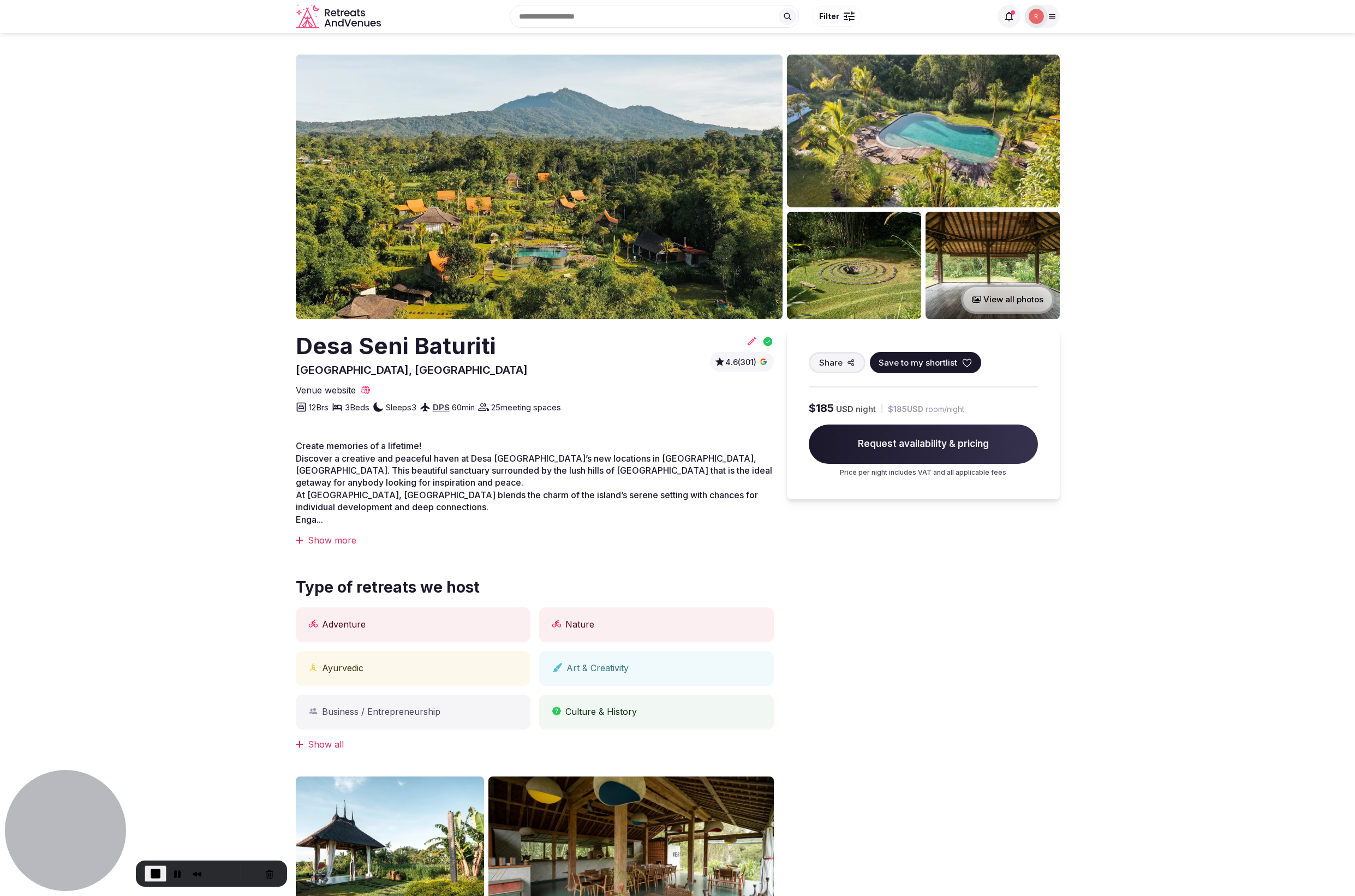
click at [929, 361] on span "Save to my shortlist" at bounding box center [918, 363] width 79 height 12
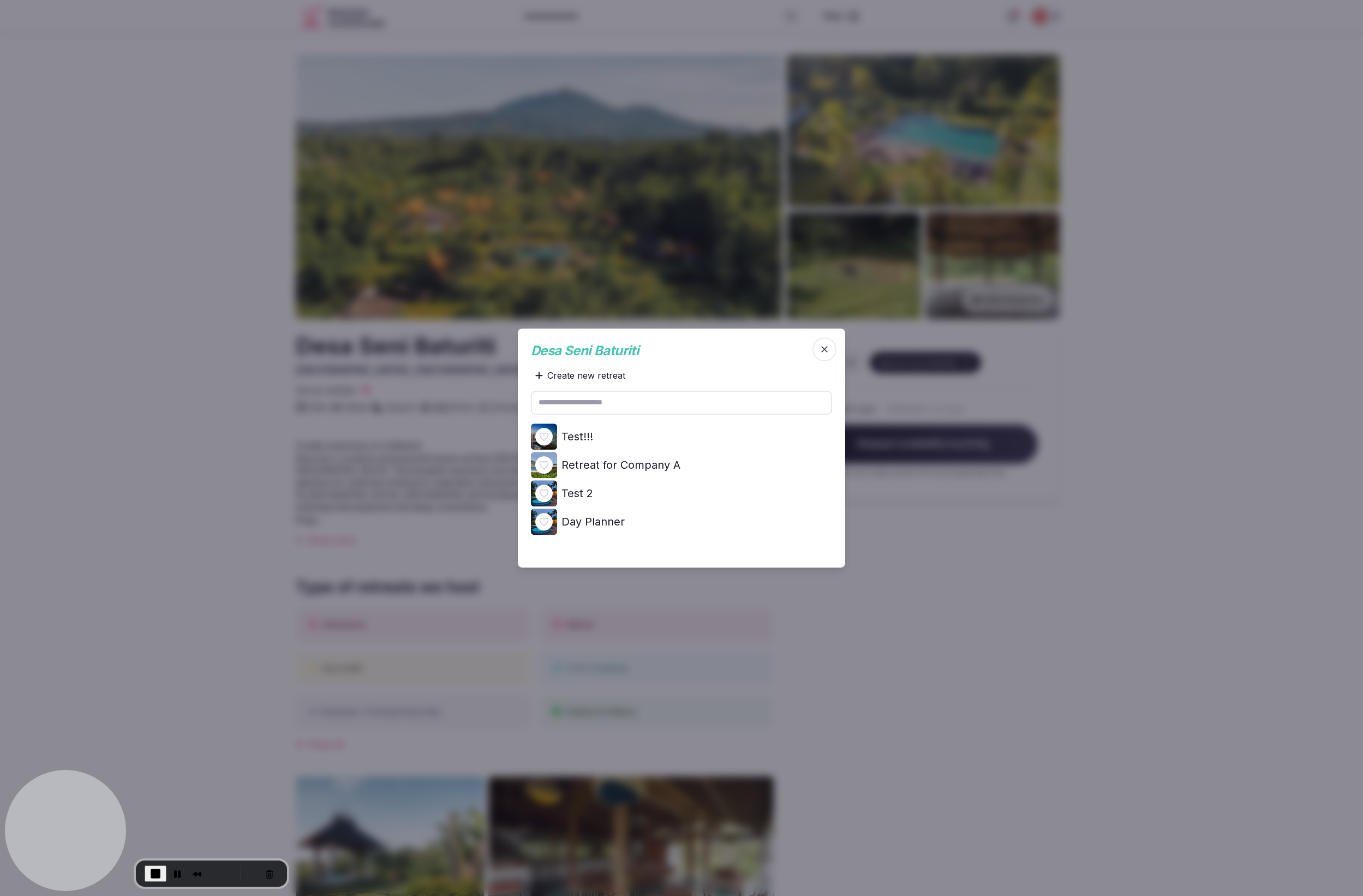
click at [572, 403] on input "text" at bounding box center [682, 402] width 301 height 24
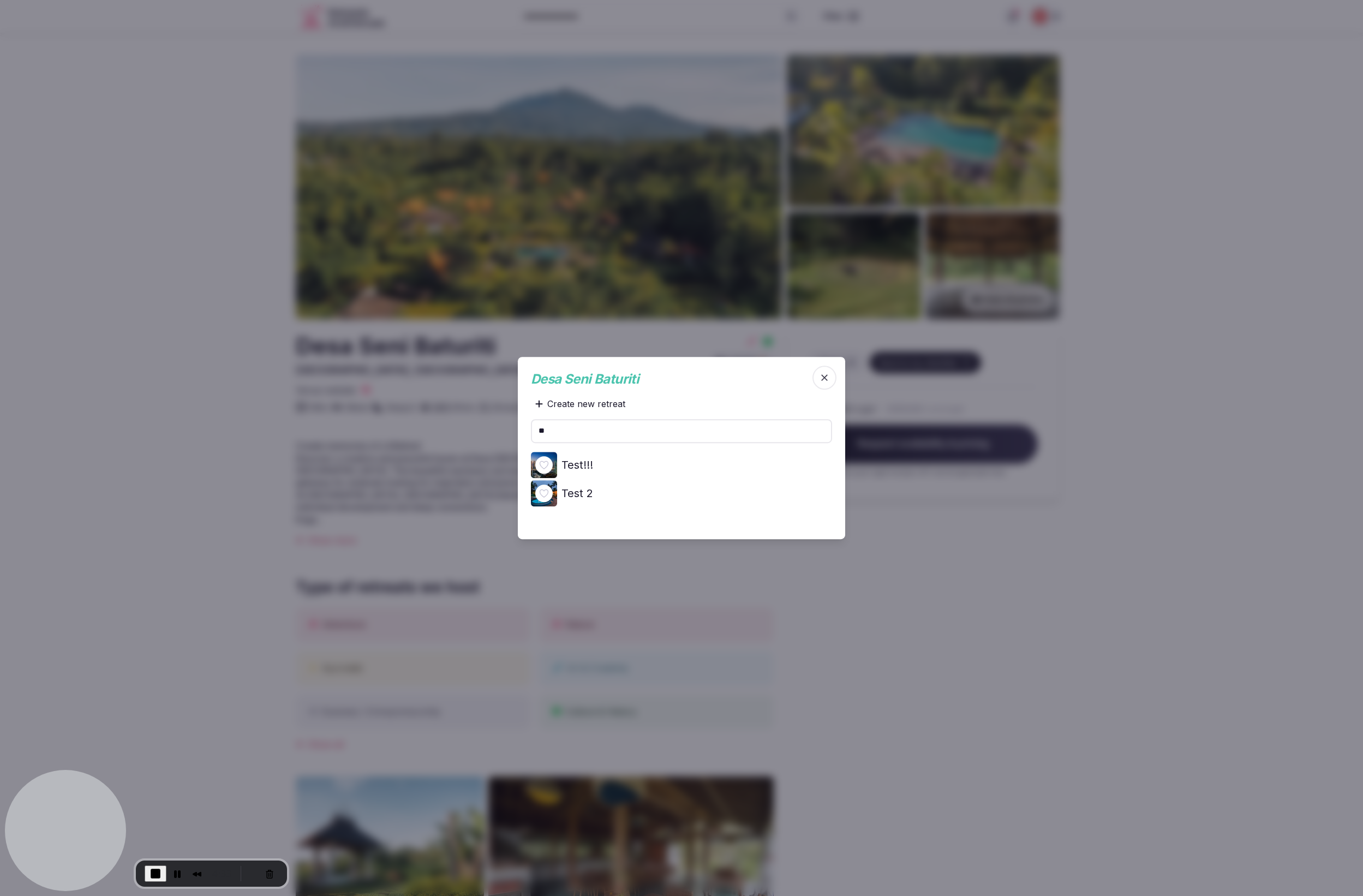
type input "*"
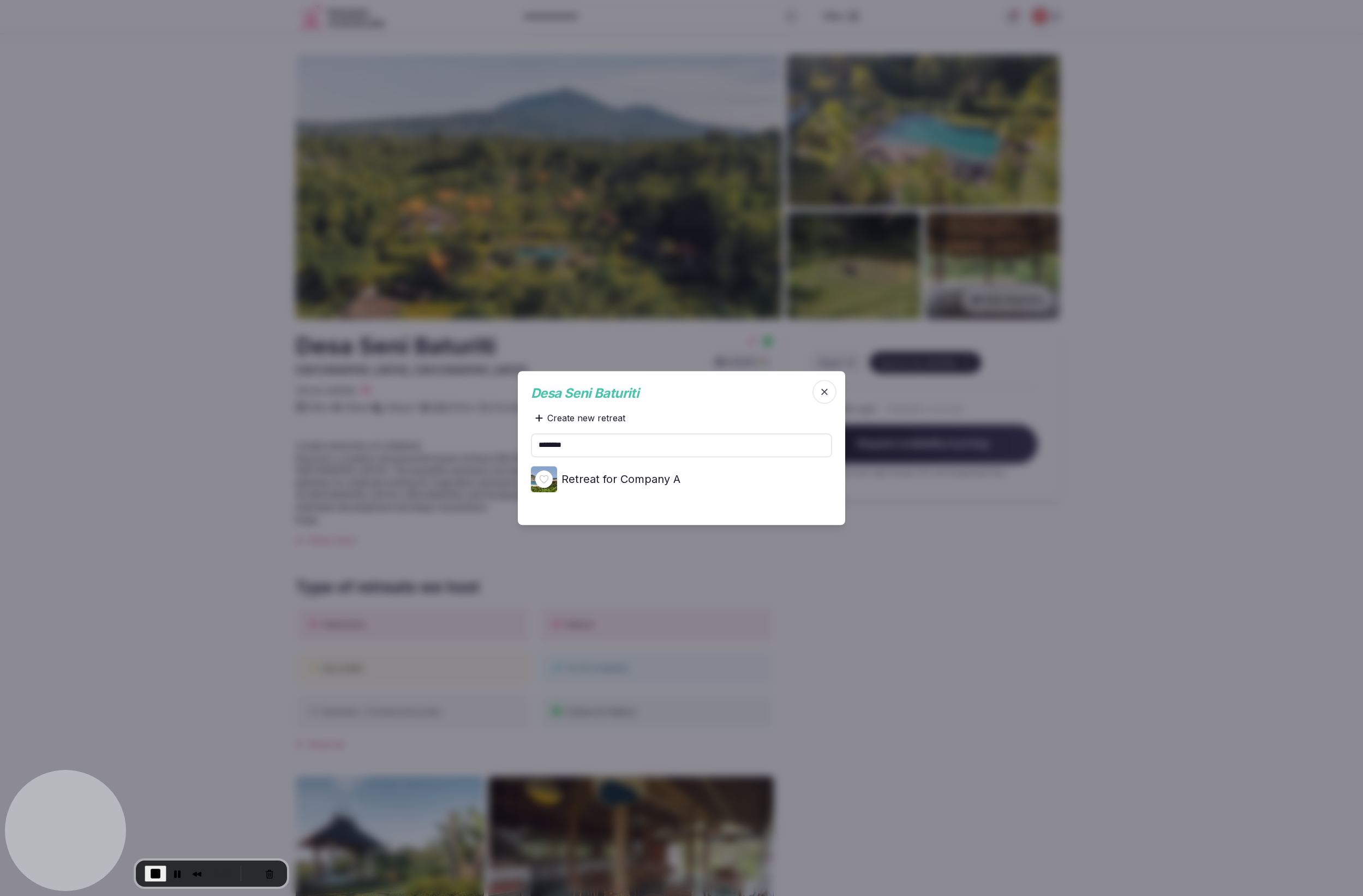
type input "*******"
click at [976, 583] on div at bounding box center [682, 448] width 1363 height 896
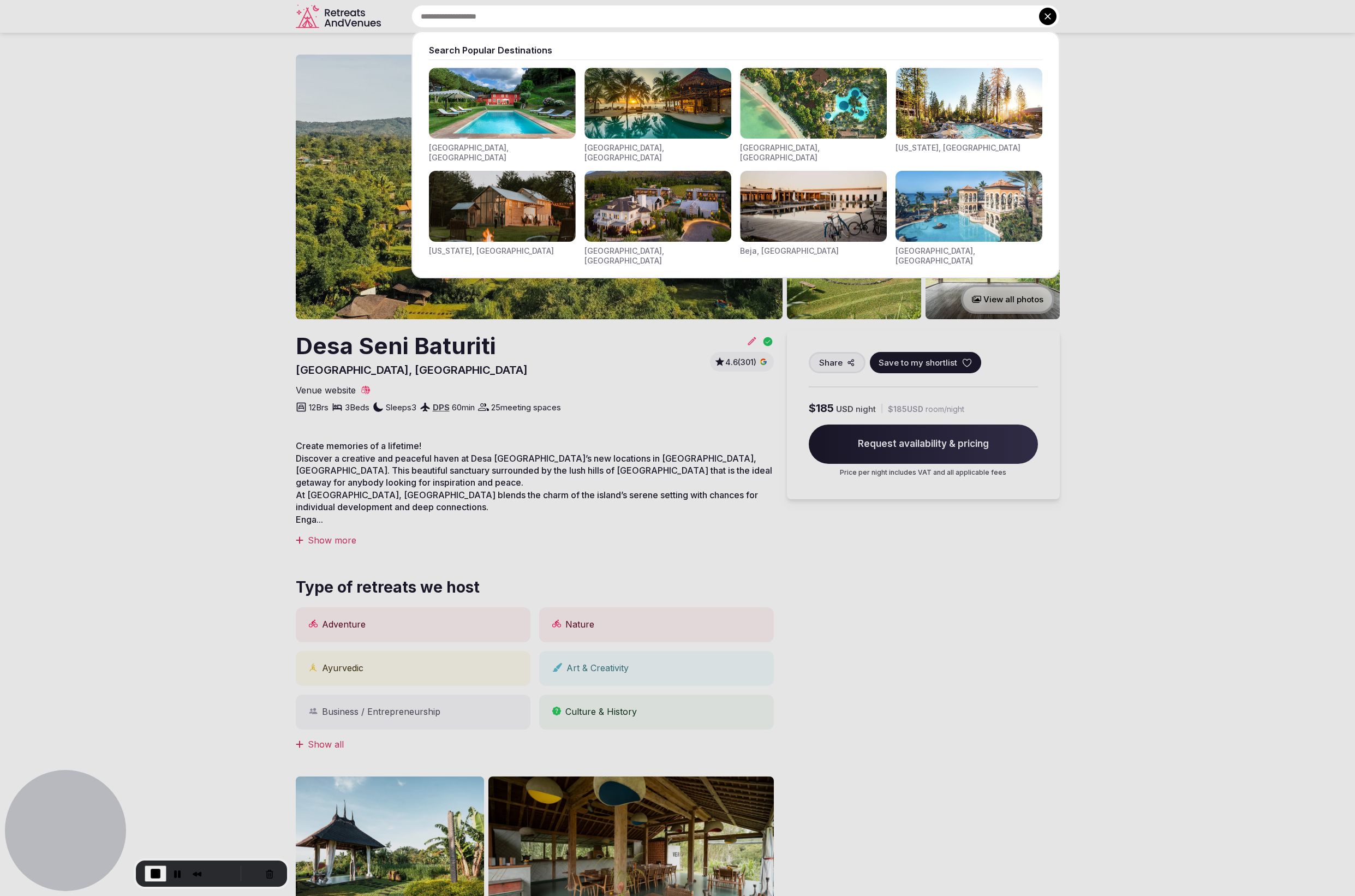
click at [607, 22] on input "text" at bounding box center [735, 16] width 648 height 23
click at [677, 114] on img "Visit venues for Riviera Maya, Mexico" at bounding box center [657, 103] width 146 height 71
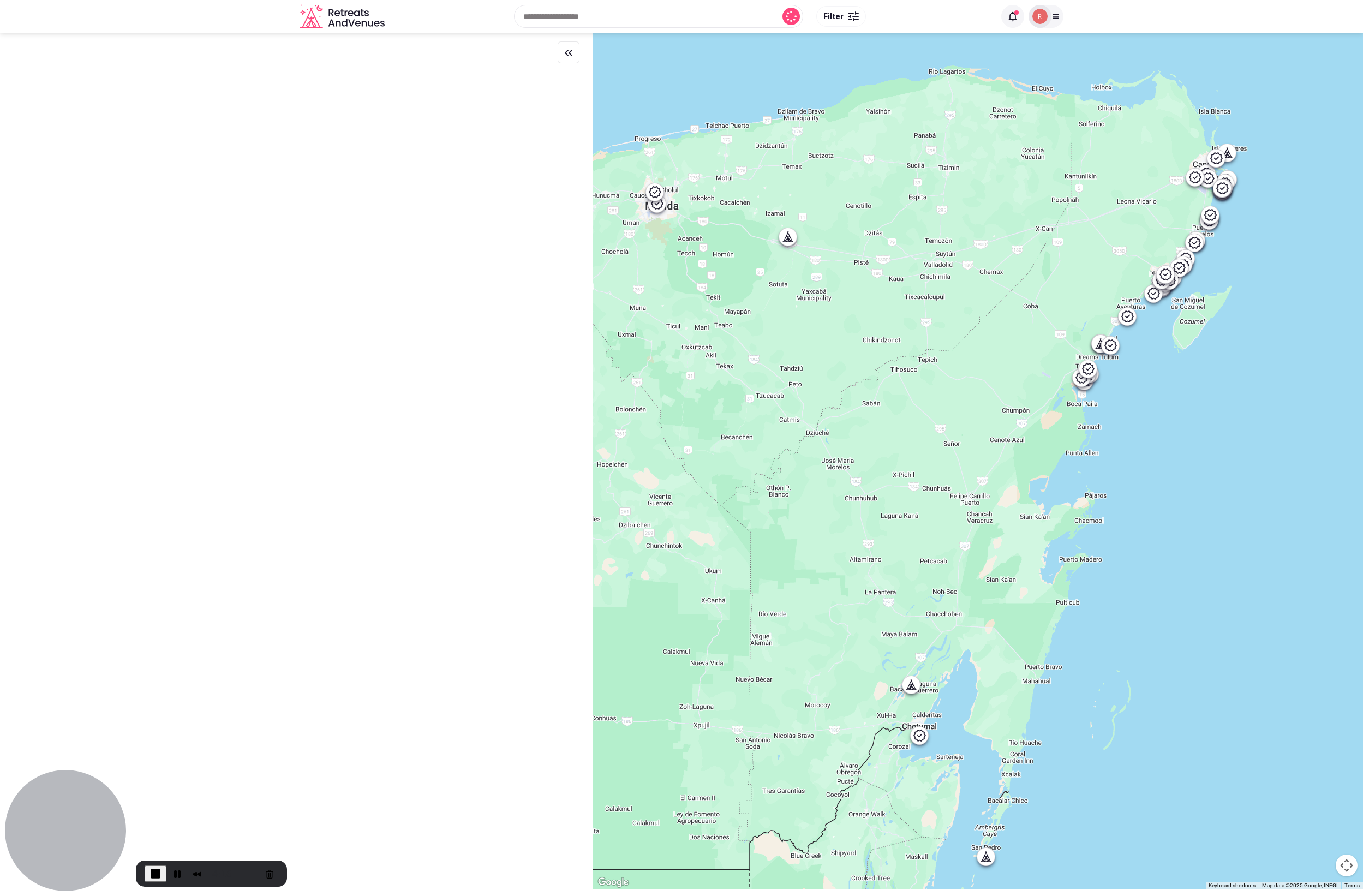
click at [791, 241] on icon at bounding box center [790, 239] width 3 height 4
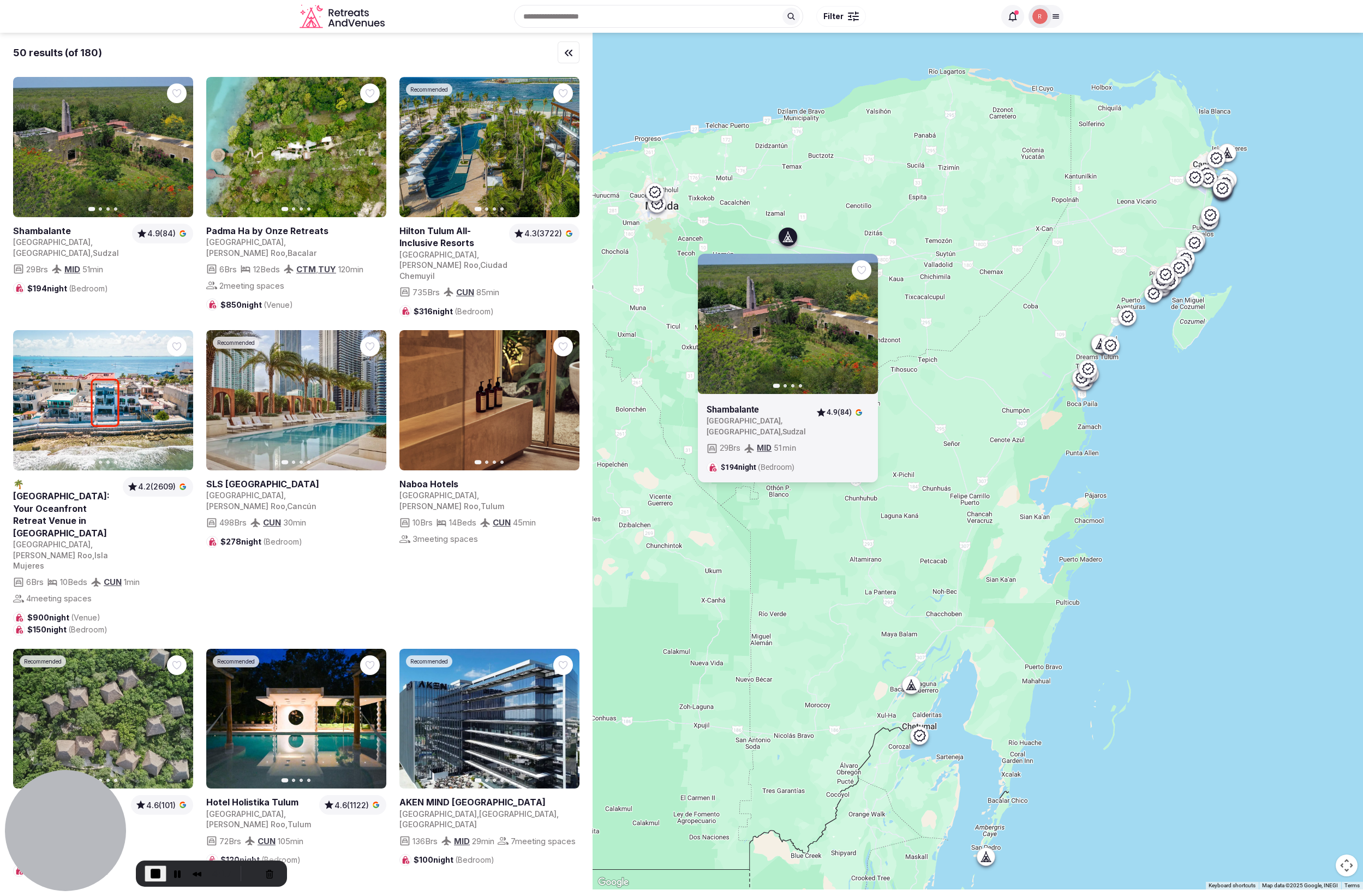
click at [0, 0] on icon "button" at bounding box center [0, 0] width 0 height 0
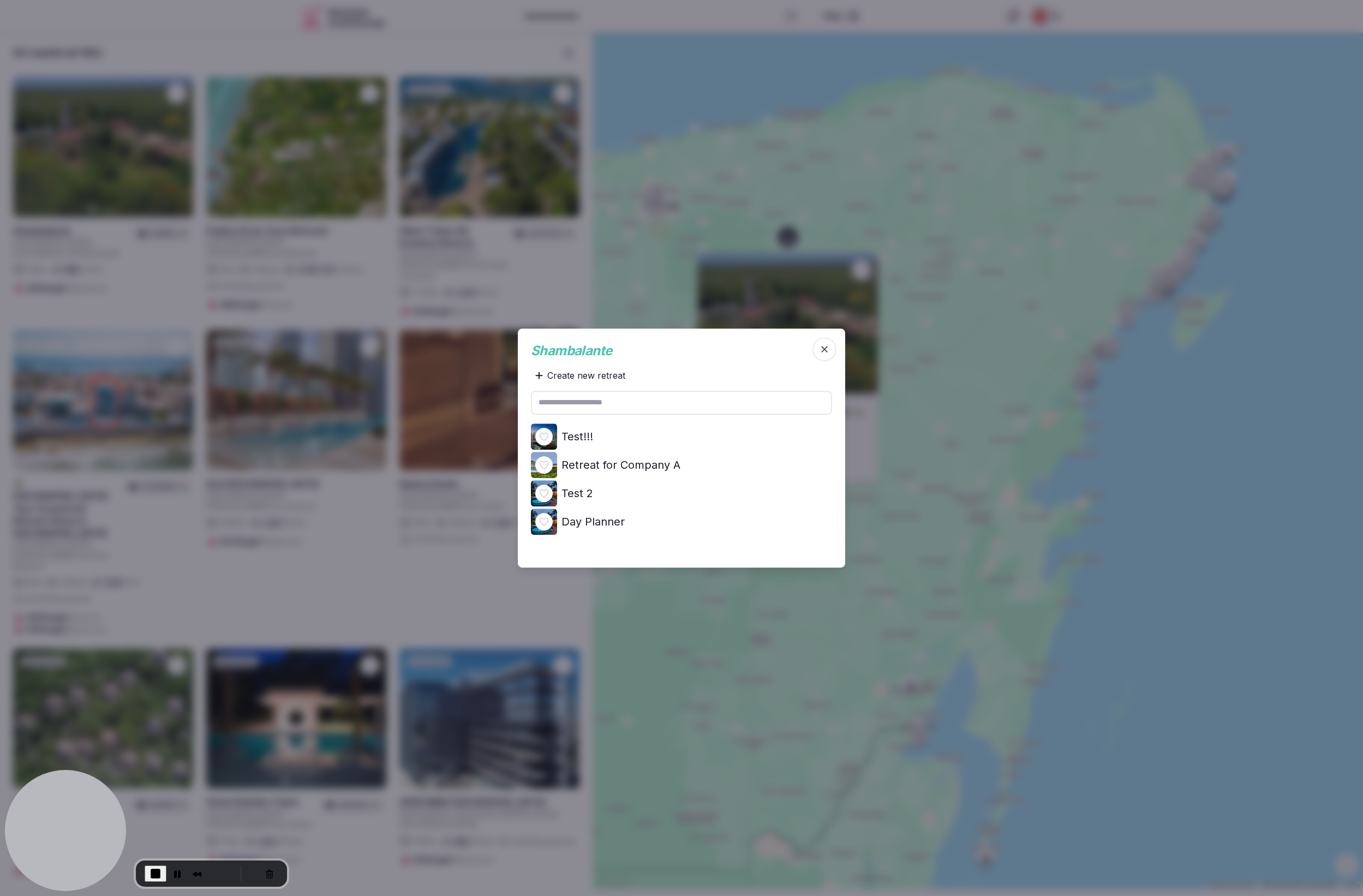
click at [601, 399] on input "text" at bounding box center [682, 402] width 301 height 24
click at [158, 875] on span "End Recording" at bounding box center [155, 873] width 13 height 13
